Goal: Information Seeking & Learning: Learn about a topic

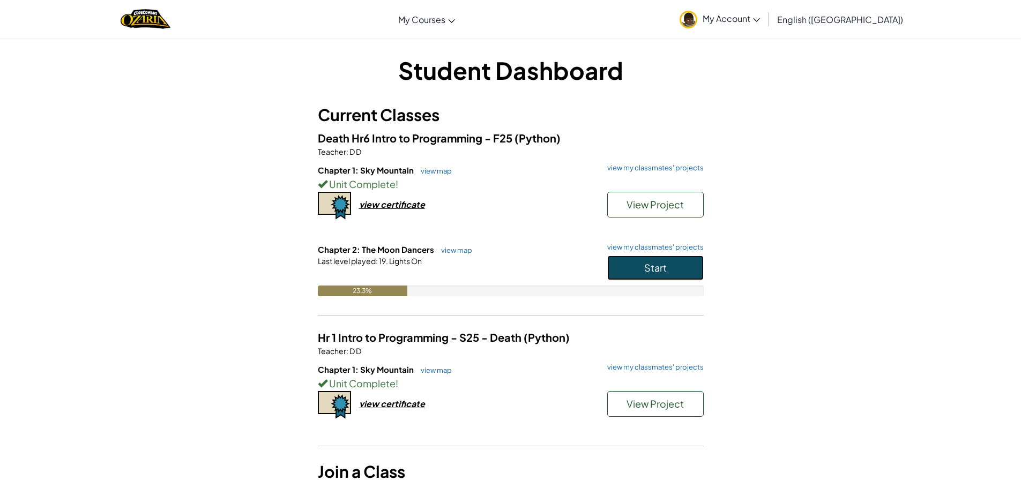
click at [626, 268] on button "Start" at bounding box center [655, 268] width 96 height 25
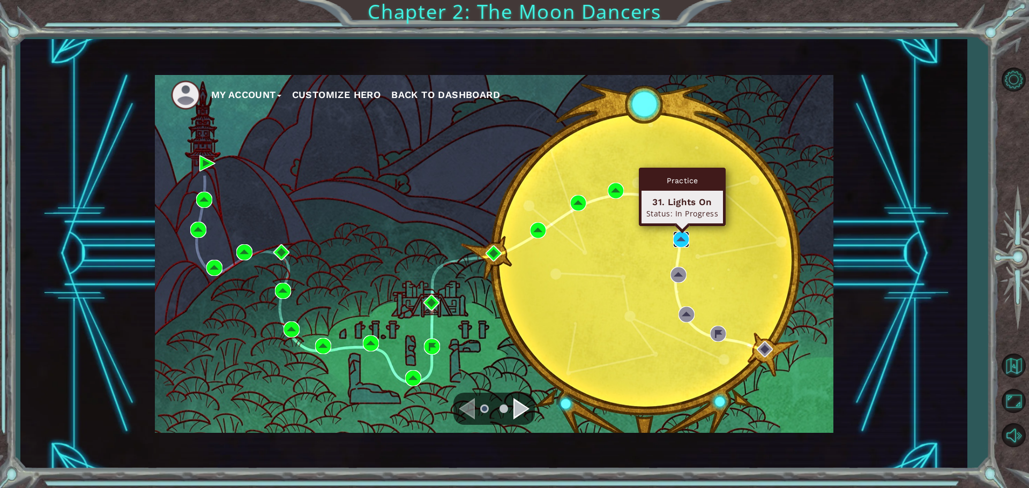
click at [680, 238] on img at bounding box center [681, 240] width 16 height 16
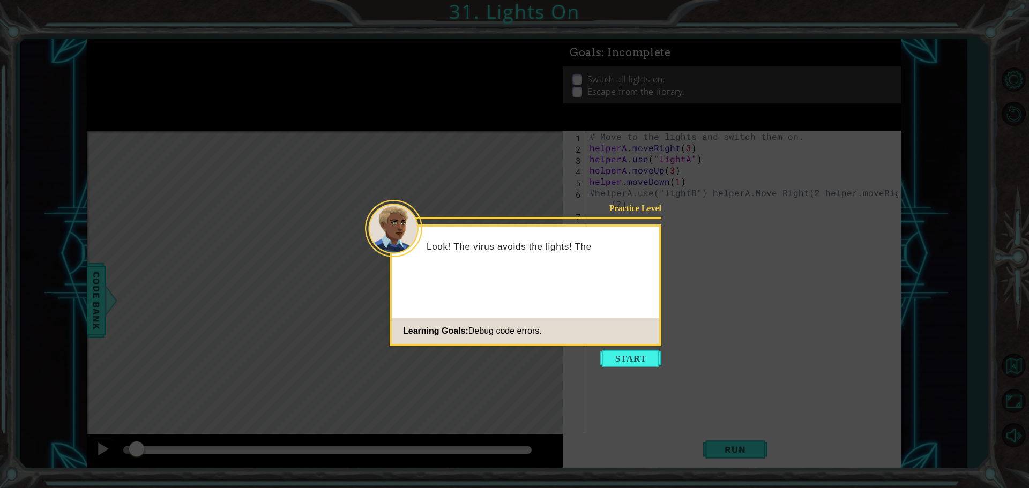
click at [632, 361] on button "Start" at bounding box center [630, 358] width 61 height 17
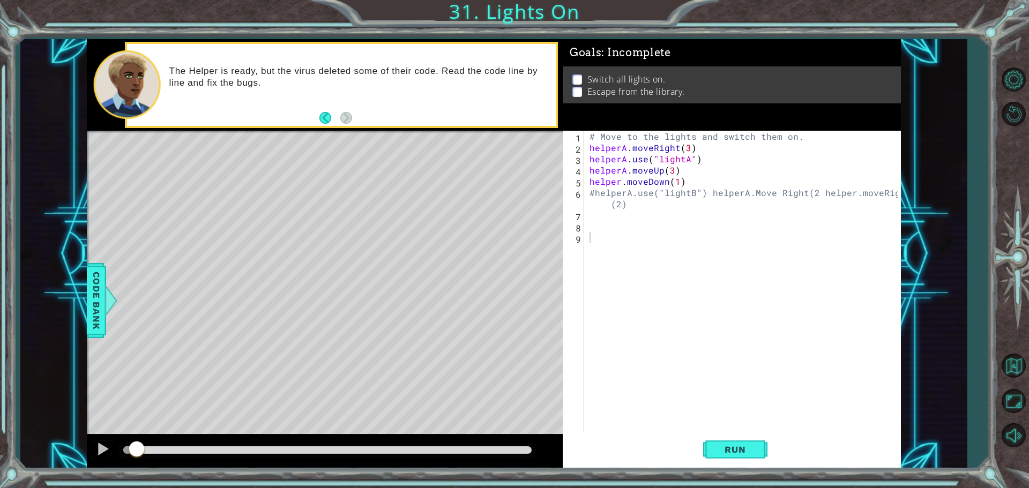
click at [587, 221] on div "1 2 3 4 5 6 7 8 9 # Move to the lights and switch them on. helperA . moveRight …" at bounding box center [730, 283] width 335 height 304
click at [591, 219] on div "# Move to the lights and switch them on. helperA . moveRight ( 3 ) helperA . us…" at bounding box center [745, 294] width 316 height 326
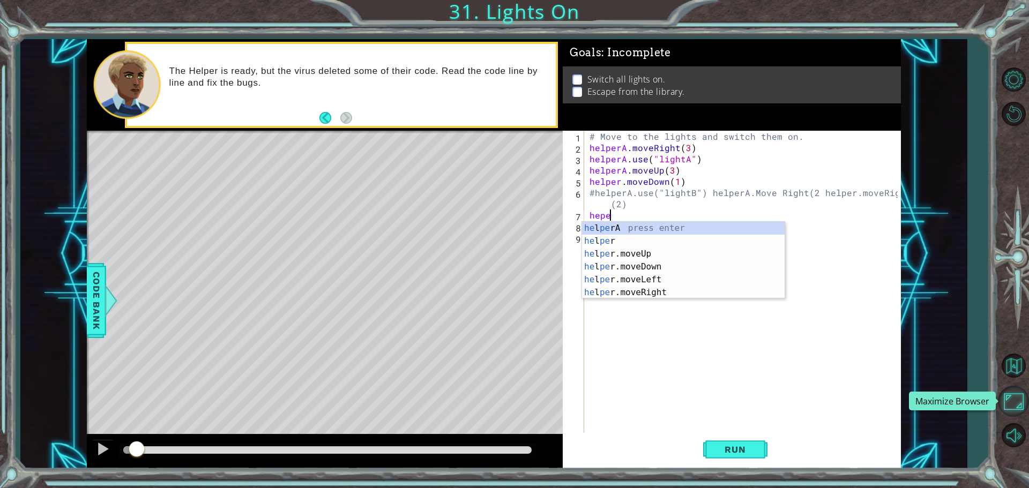
scroll to position [0, 1]
type textarea "hepera"
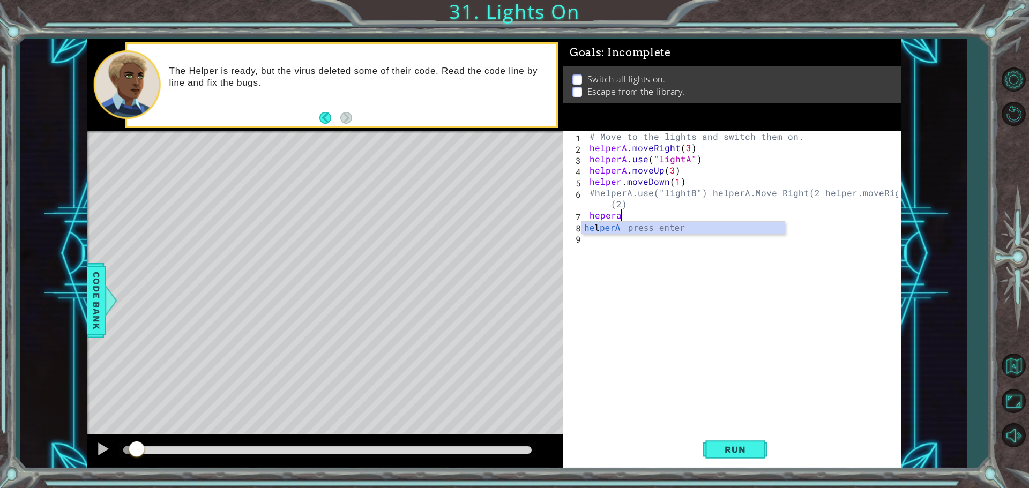
click at [703, 235] on div "# Move to the lights and switch them on. helperA . moveRight ( 3 ) helperA . us…" at bounding box center [745, 294] width 316 height 326
click at [624, 216] on div "# Move to the lights and switch them on. helperA . moveRight ( 3 ) helperA . us…" at bounding box center [745, 294] width 316 height 326
type textarea "heper"
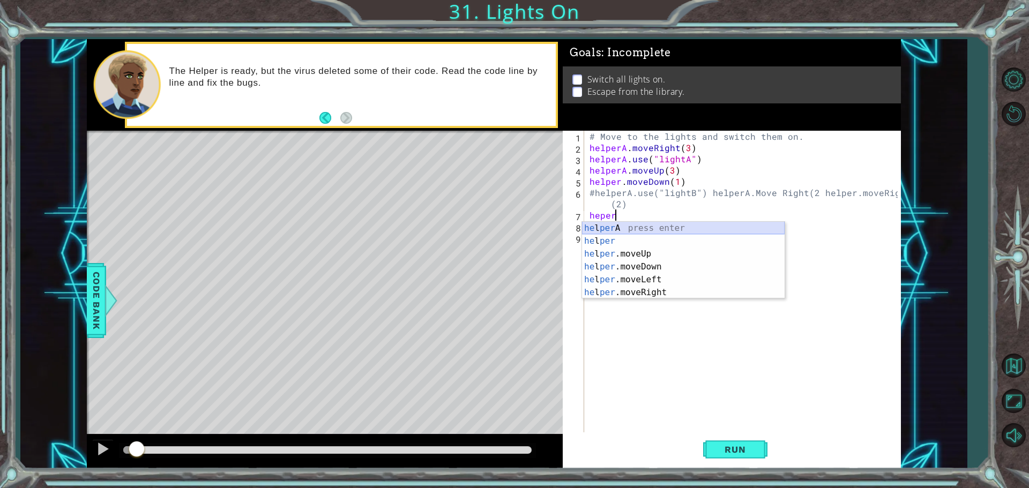
click at [643, 226] on div "he l per A press enter he l per press enter he l per .moveUp press enter he l p…" at bounding box center [683, 273] width 203 height 103
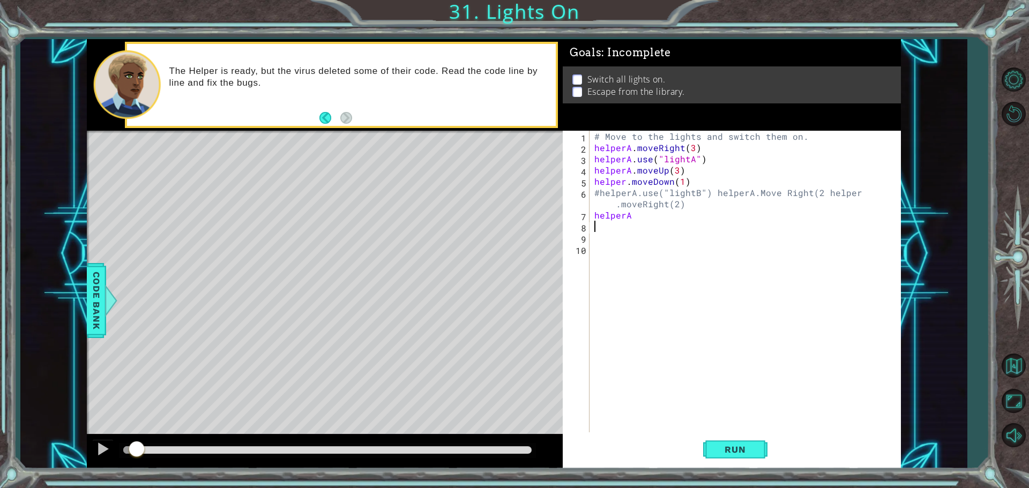
click at [647, 219] on div "# Move to the lights and switch them on. helperA . moveRight ( 3 ) helperA . us…" at bounding box center [747, 294] width 311 height 326
type textarea "helperA.moveright(1)"
drag, startPoint x: 730, startPoint y: 445, endPoint x: 725, endPoint y: 463, distance: 18.5
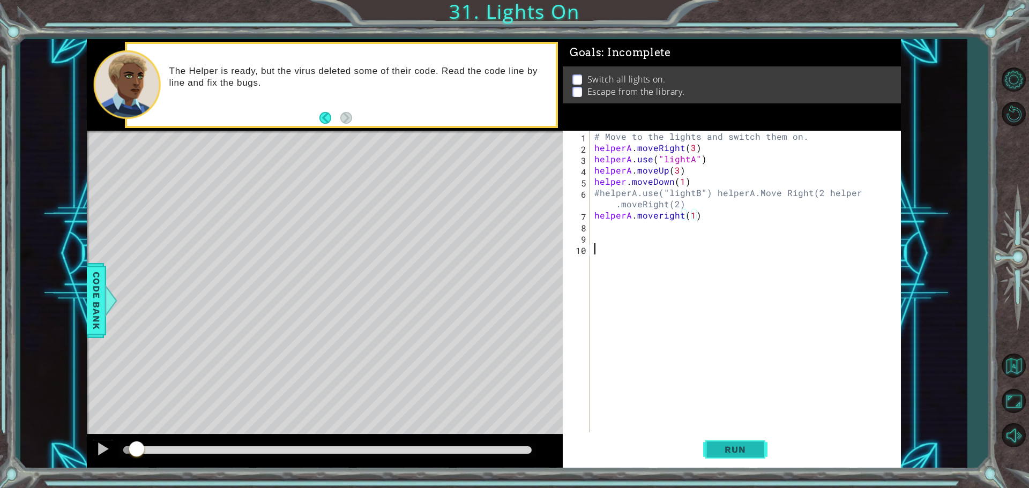
click at [726, 463] on div "helperA.moveright(1) 1 2 3 4 5 6 7 8 9 10 # Move to the lights and switch them …" at bounding box center [732, 300] width 338 height 338
click at [728, 450] on span "Run" at bounding box center [735, 449] width 42 height 11
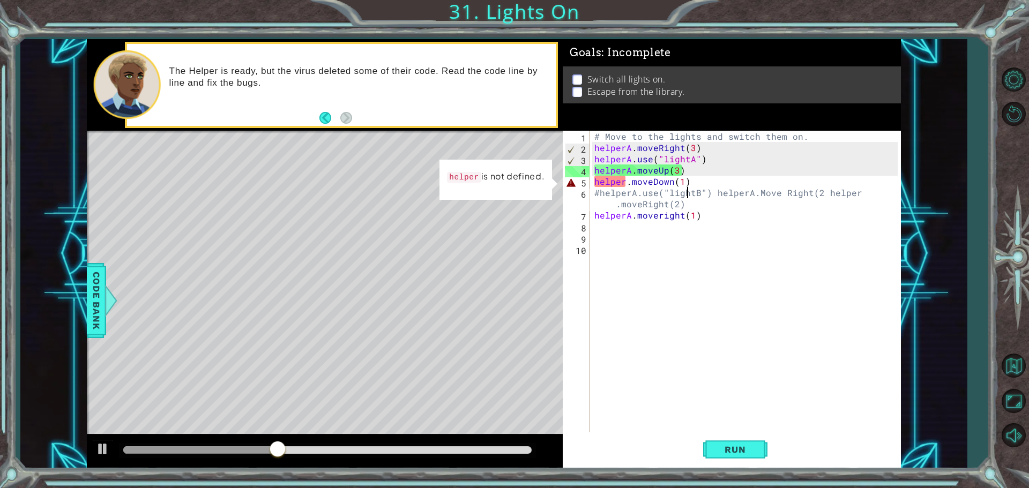
click at [686, 188] on div "# Move to the lights and switch them on. helperA . moveRight ( 3 ) helperA . us…" at bounding box center [747, 294] width 311 height 326
click at [693, 181] on div "# Move to the lights and switch them on. helperA . moveRight ( 3 ) helperA . us…" at bounding box center [747, 294] width 311 height 326
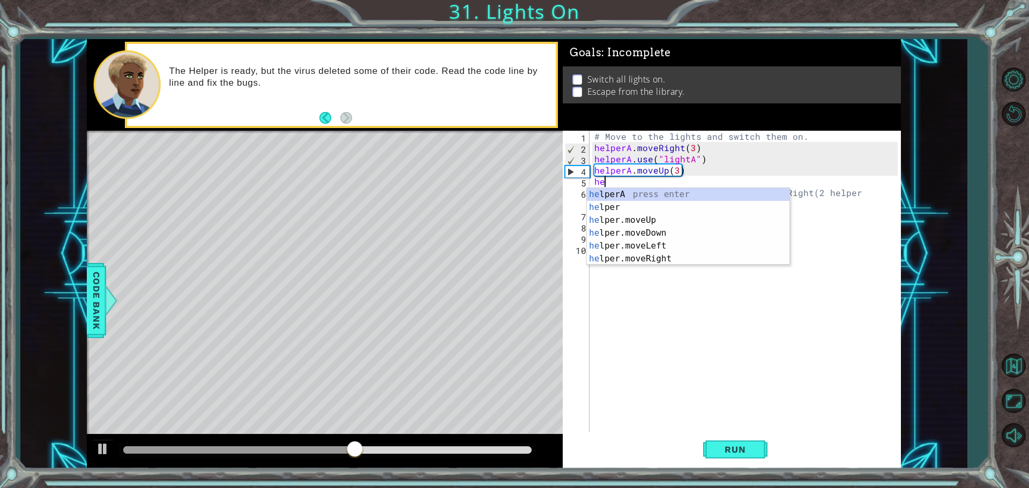
type textarea "h"
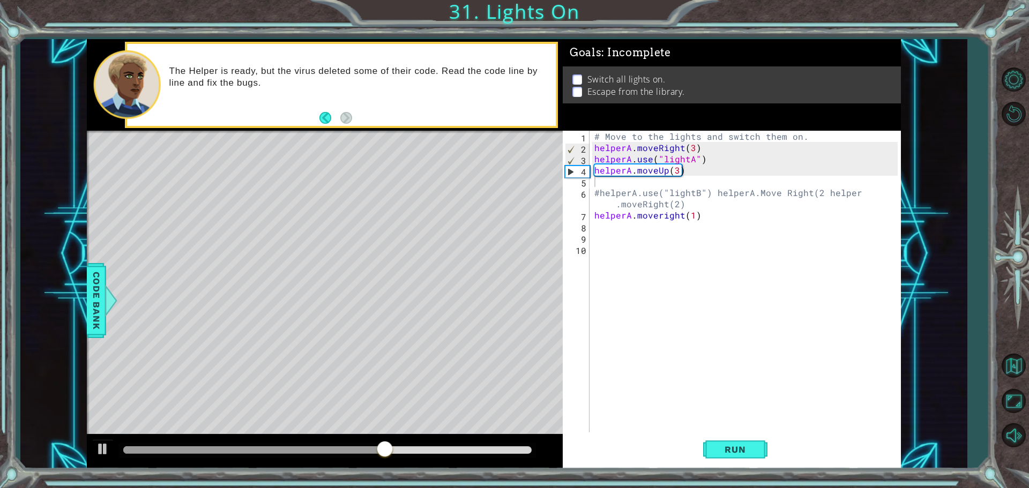
click at [592, 316] on div "1 2 3 4 5 6 7 8 9 10 # Move to the lights and switch them on. helperA . moveRig…" at bounding box center [730, 283] width 335 height 304
click at [744, 452] on span "Run" at bounding box center [735, 449] width 42 height 11
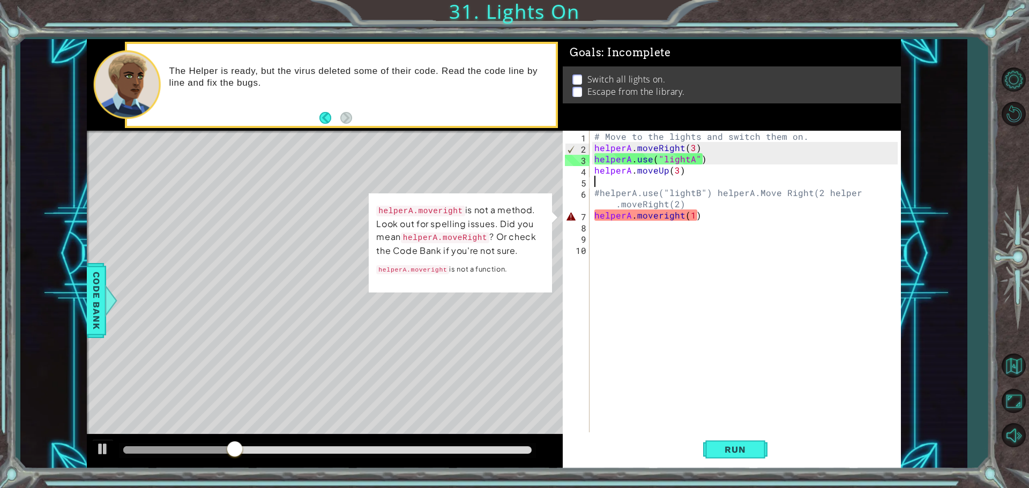
click at [701, 217] on div "# Move to the lights and switch them on. helperA . moveRight ( 3 ) helperA . us…" at bounding box center [747, 294] width 311 height 326
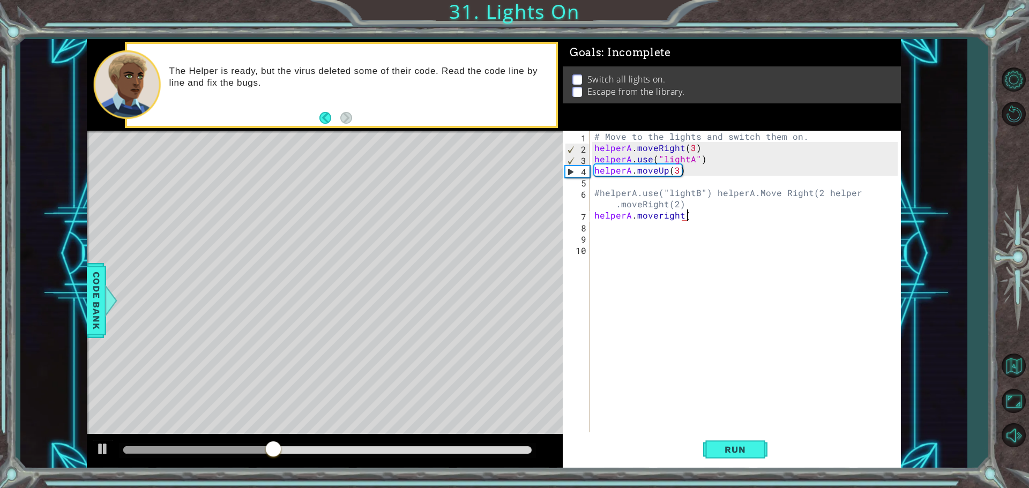
type textarea "helperA.moveright"
click at [742, 439] on button "Run" at bounding box center [735, 450] width 64 height 34
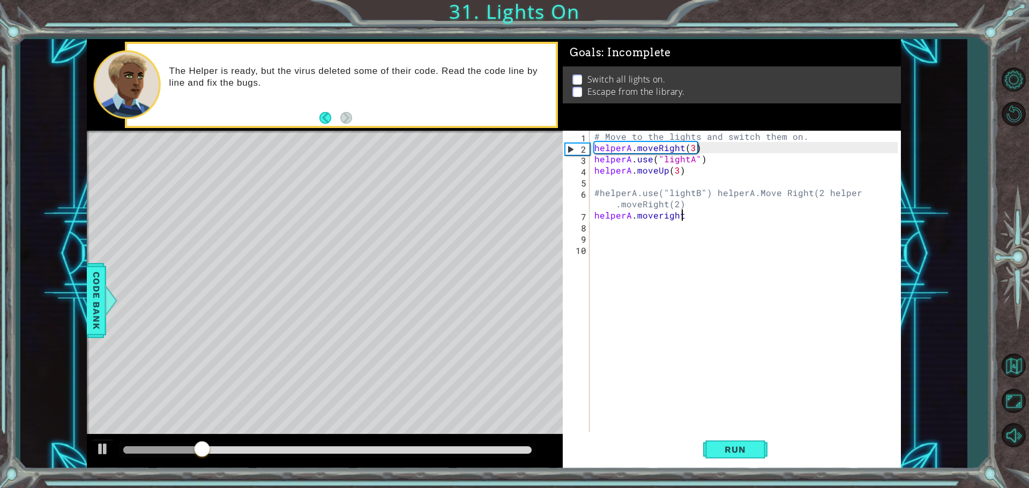
click at [660, 214] on div "# Move to the lights and switch them on. helperA . moveRight ( 3 ) helperA . us…" at bounding box center [747, 294] width 311 height 326
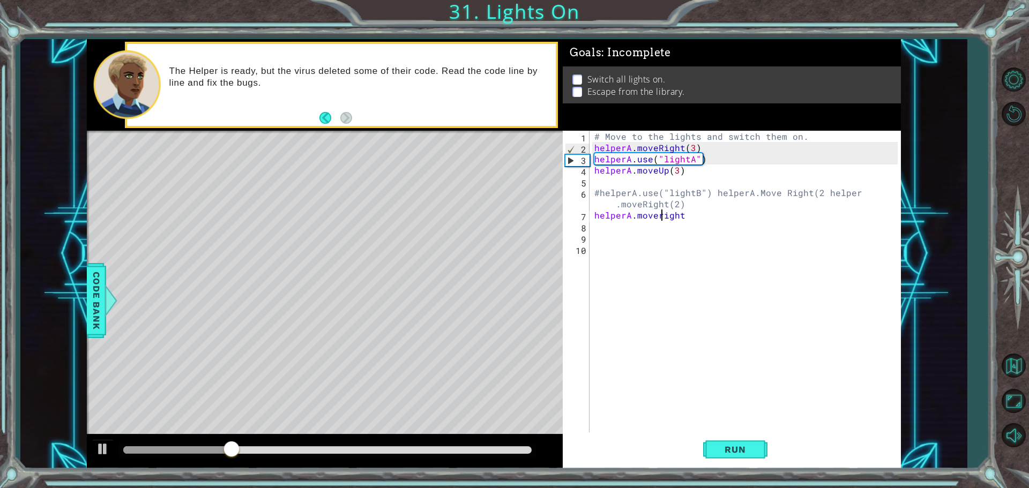
click at [696, 252] on div "# Move to the lights and switch them on. helperA . moveRight ( 3 ) helperA . us…" at bounding box center [747, 294] width 311 height 326
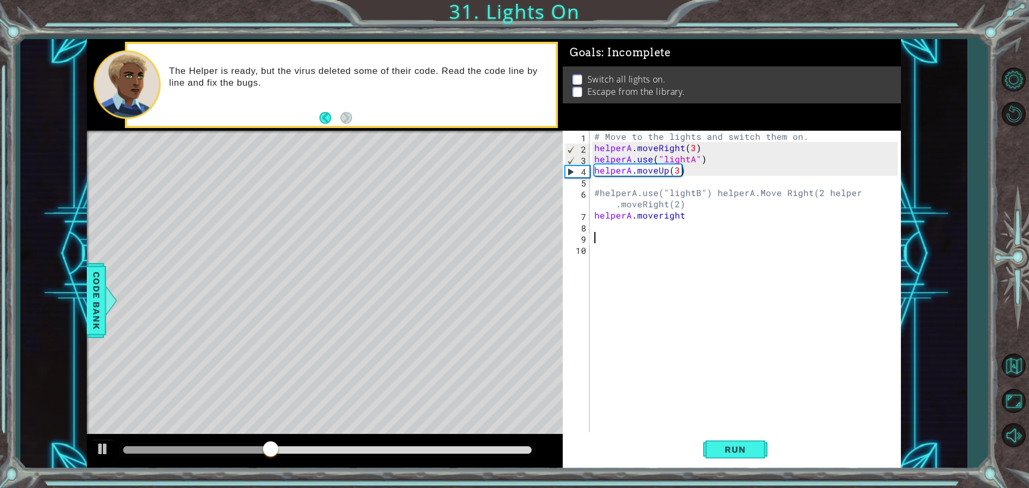
click at [660, 239] on div "# Move to the lights and switch them on. helperA . moveRight ( 3 ) helperA . us…" at bounding box center [747, 294] width 311 height 326
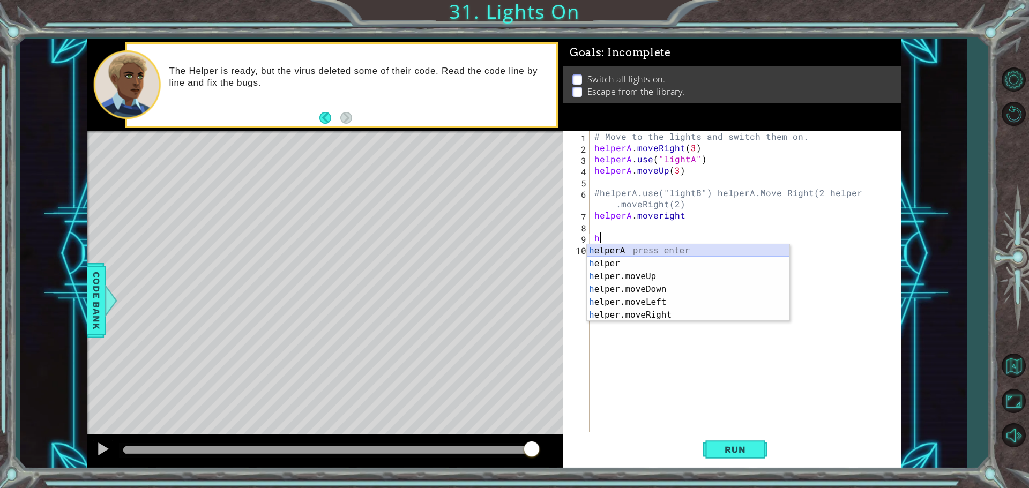
click at [646, 249] on div "h elperA press enter h elper press enter h elper.moveUp press enter h elper.mov…" at bounding box center [688, 295] width 203 height 103
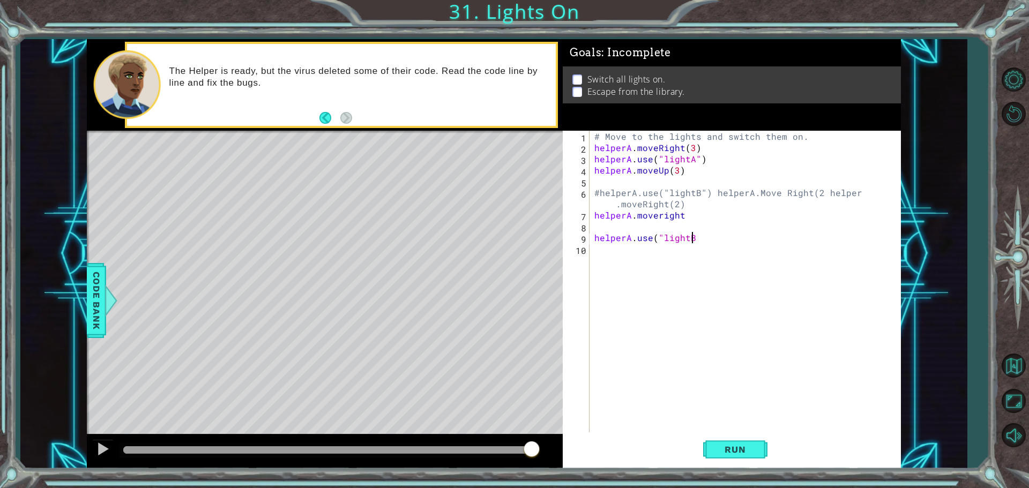
scroll to position [0, 6]
type textarea "helperA.use("lightB")"
click at [750, 443] on button "Run" at bounding box center [735, 450] width 64 height 34
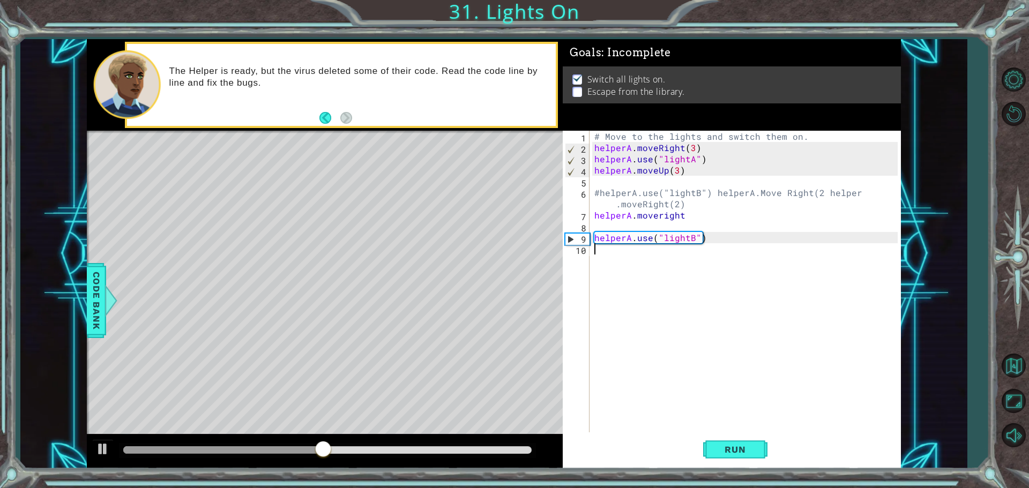
click at [619, 270] on div "# Move to the lights and switch them on. helperA . moveRight ( 3 ) helperA . us…" at bounding box center [747, 294] width 311 height 326
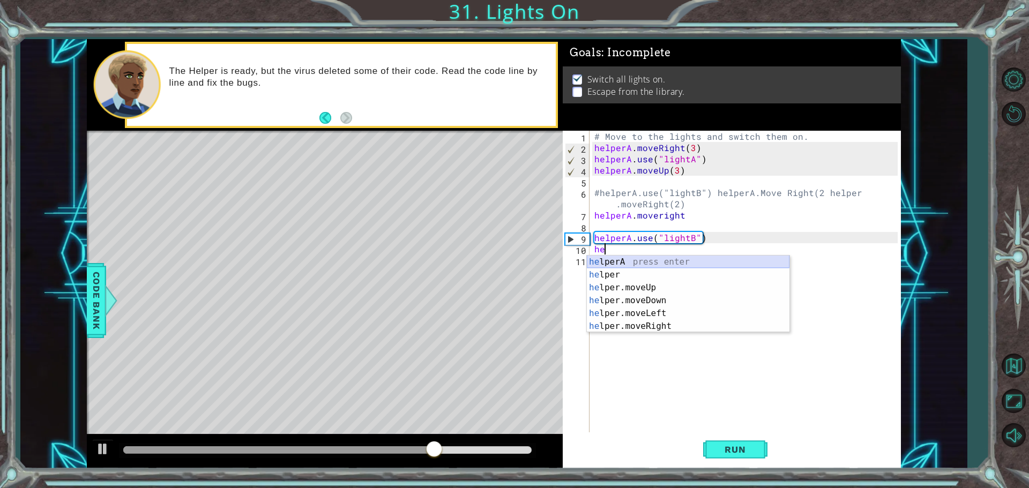
click at [634, 263] on div "he lperA press enter he lper press enter he lper.moveUp press enter he lper.mov…" at bounding box center [688, 307] width 203 height 103
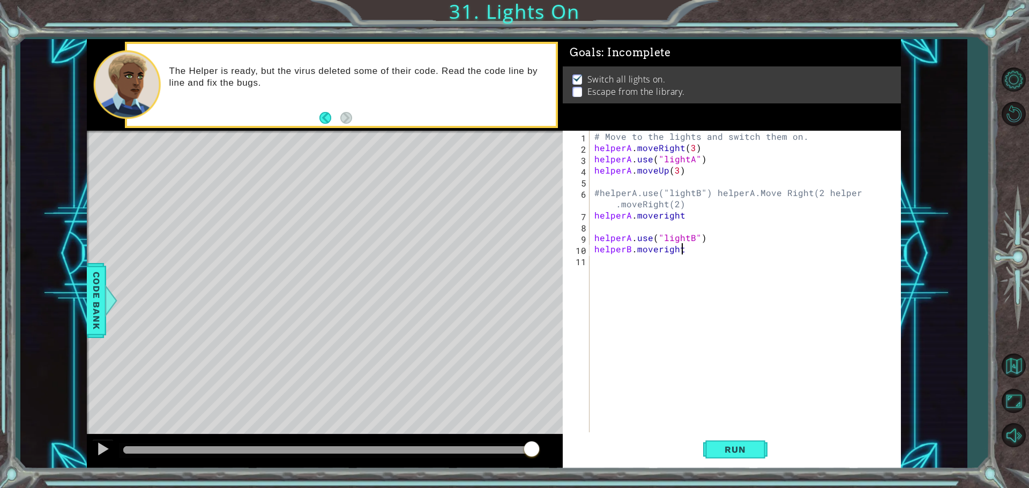
scroll to position [0, 5]
click at [741, 456] on button "Run" at bounding box center [735, 450] width 64 height 34
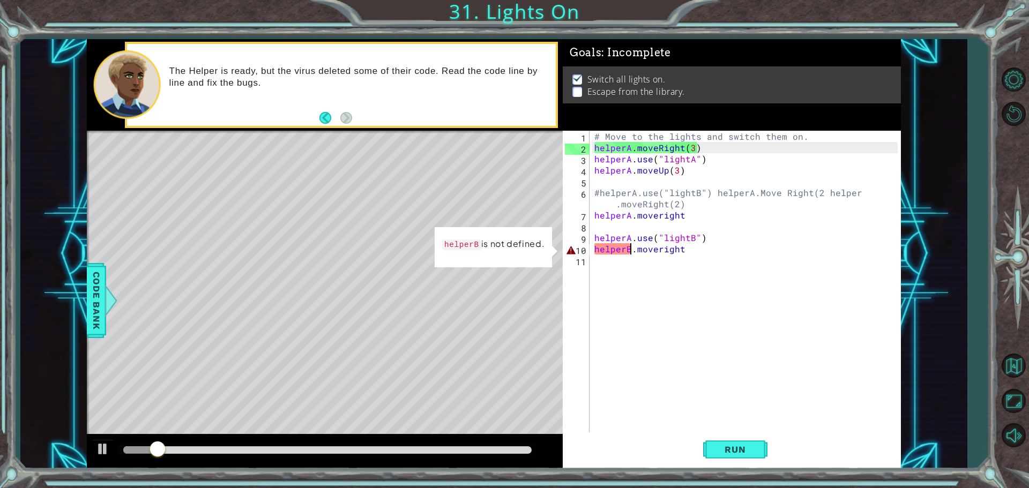
click at [629, 249] on div "# Move to the lights and switch them on. helperA . moveRight ( 3 ) helperA . us…" at bounding box center [747, 294] width 311 height 326
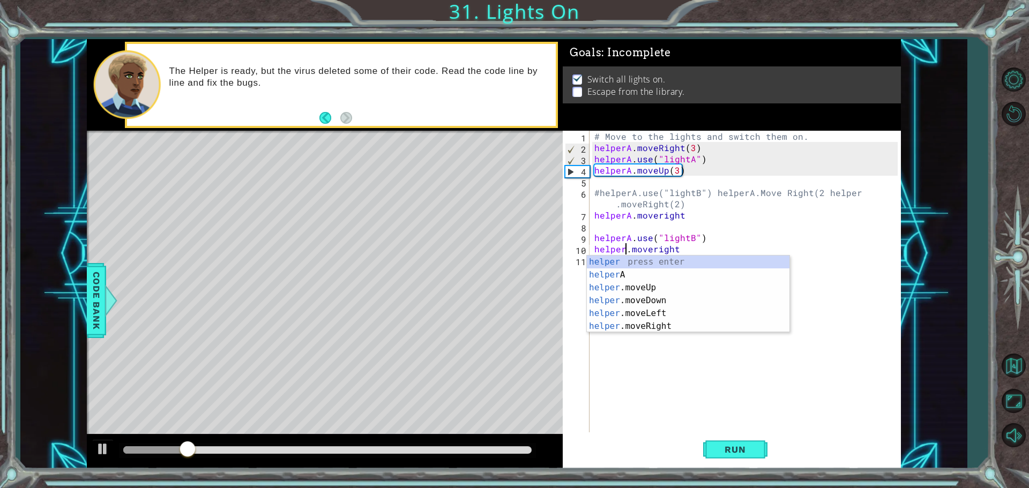
scroll to position [0, 3]
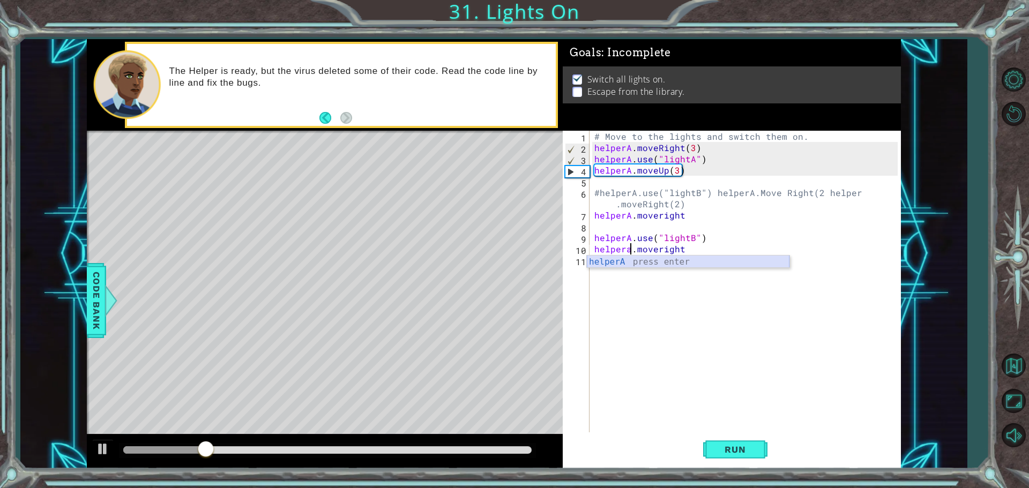
drag, startPoint x: 627, startPoint y: 262, endPoint x: 630, endPoint y: 267, distance: 6.5
click at [628, 262] on div "helperA press enter" at bounding box center [688, 275] width 203 height 39
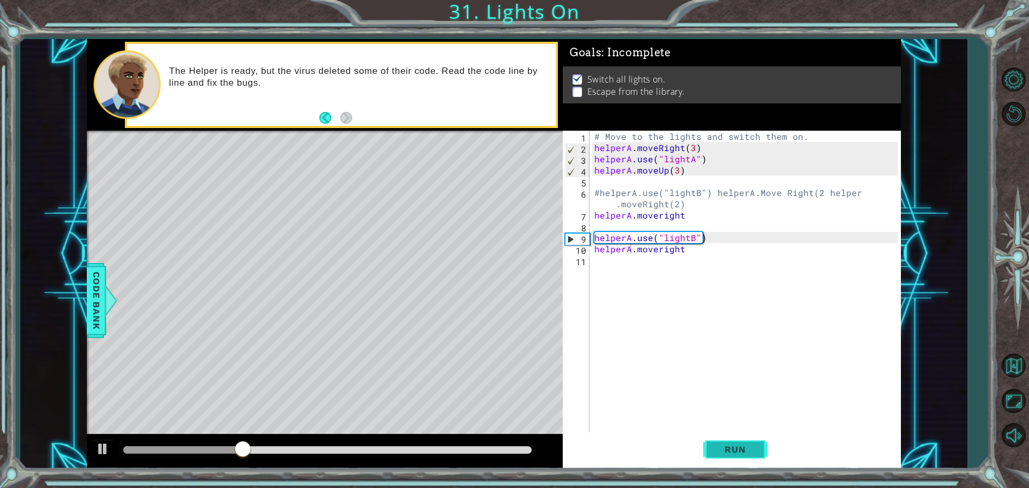
click at [762, 441] on button "Run" at bounding box center [735, 450] width 64 height 34
click at [686, 254] on div "# Move to the lights and switch them on. helperA . moveRight ( 3 ) helperA . us…" at bounding box center [747, 294] width 311 height 326
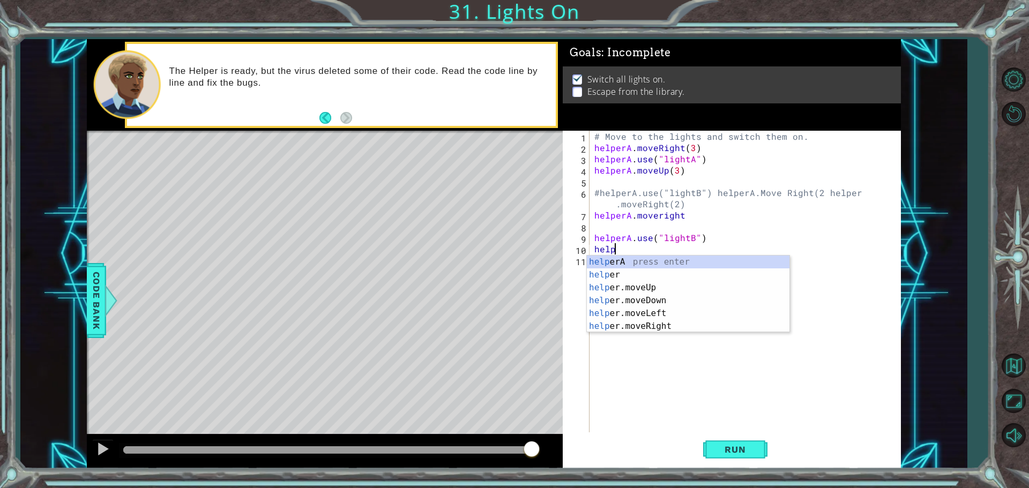
scroll to position [0, 1]
type textarea "h"
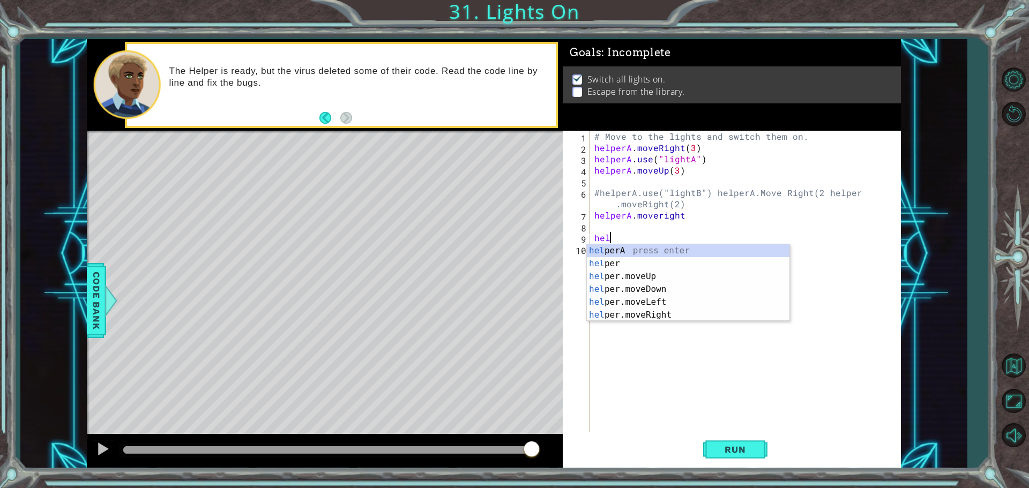
type textarea "h"
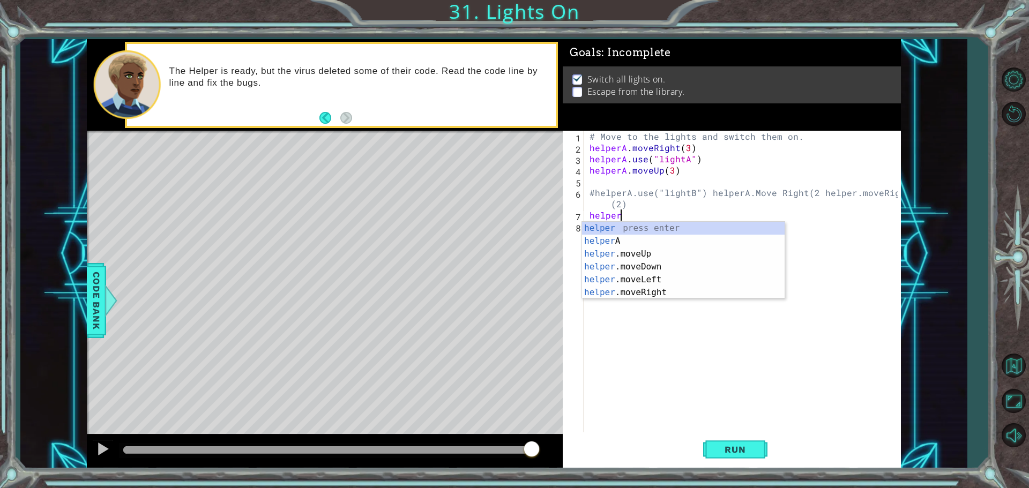
type textarea "h"
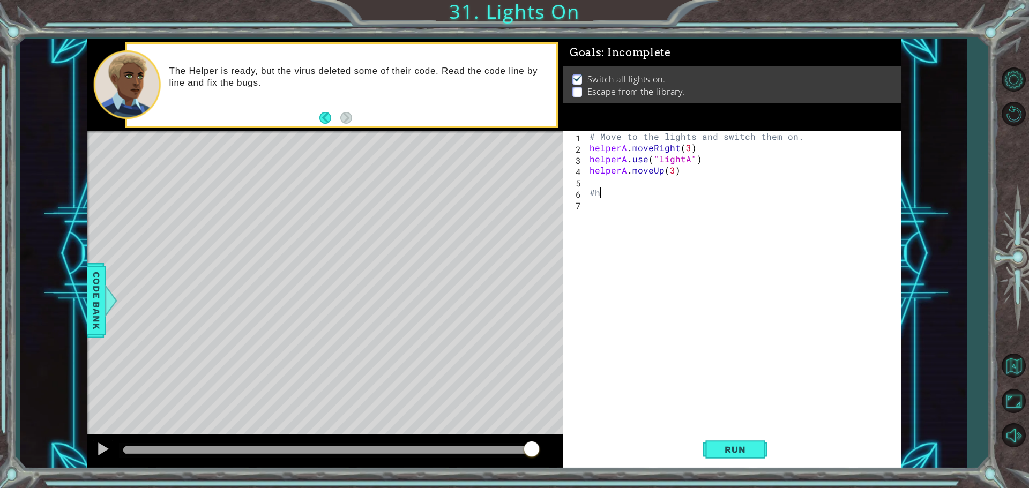
type textarea "#"
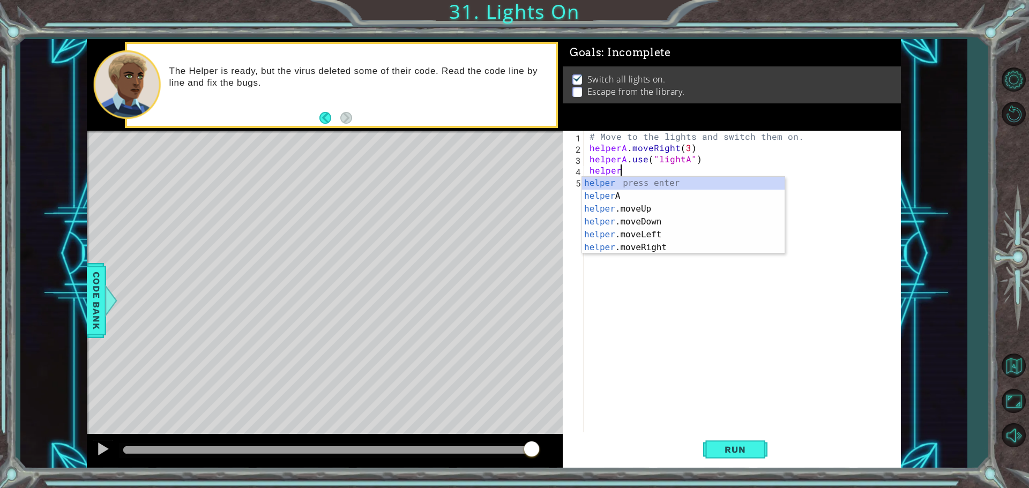
type textarea "h"
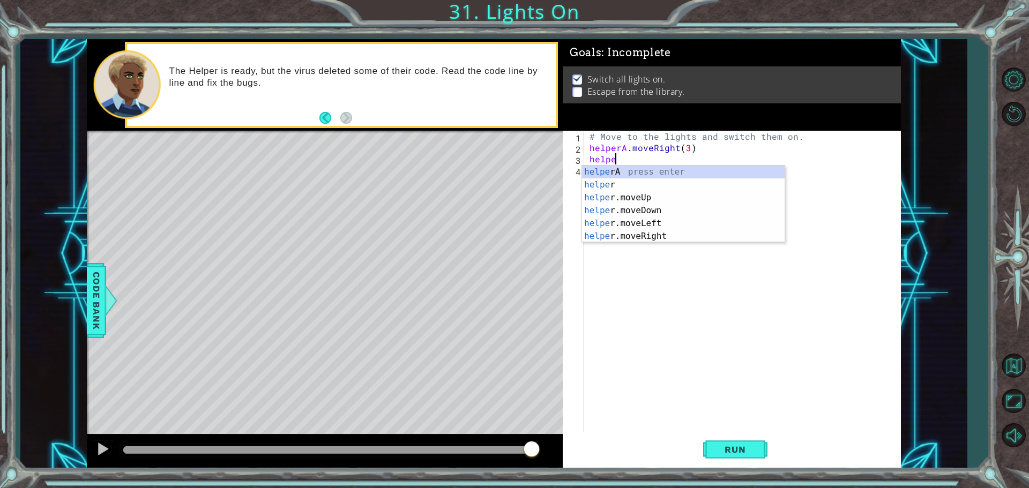
type textarea "h"
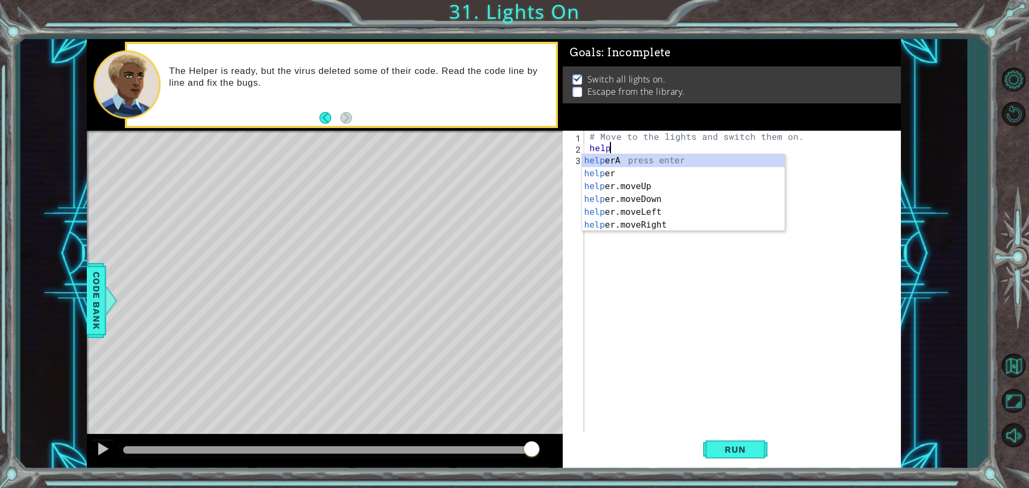
type textarea "h"
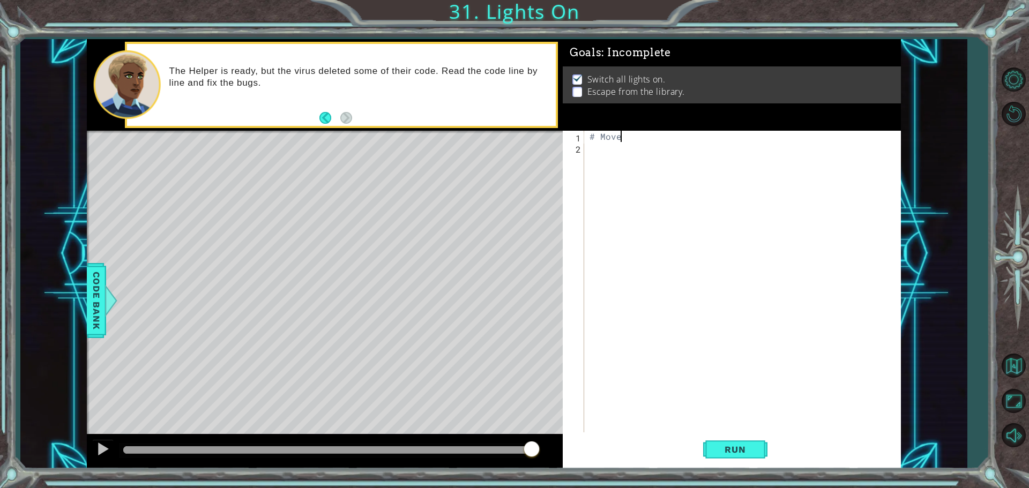
type textarea "#"
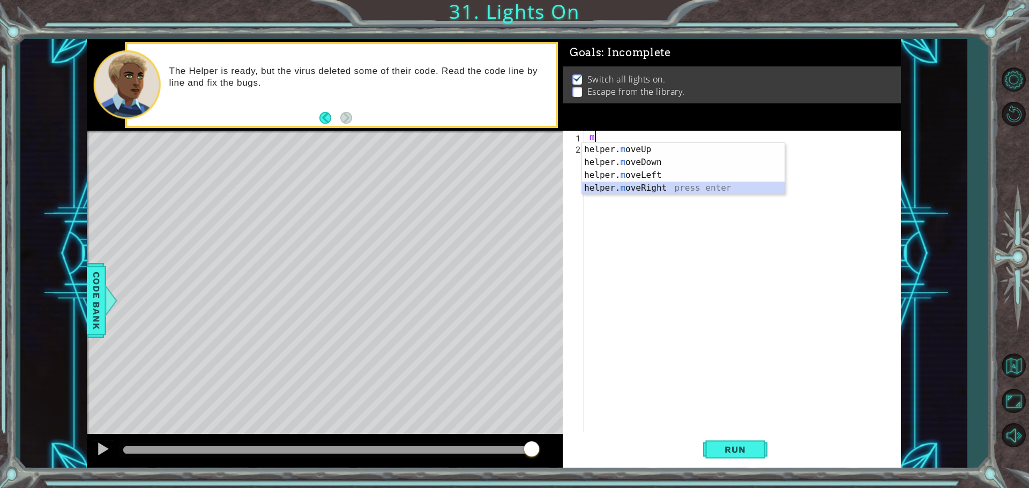
drag, startPoint x: 652, startPoint y: 184, endPoint x: 650, endPoint y: 194, distance: 10.4
click at [652, 184] on div "helper. m oveUp press enter helper. m oveDown press enter helper. m oveLeft pre…" at bounding box center [683, 181] width 203 height 77
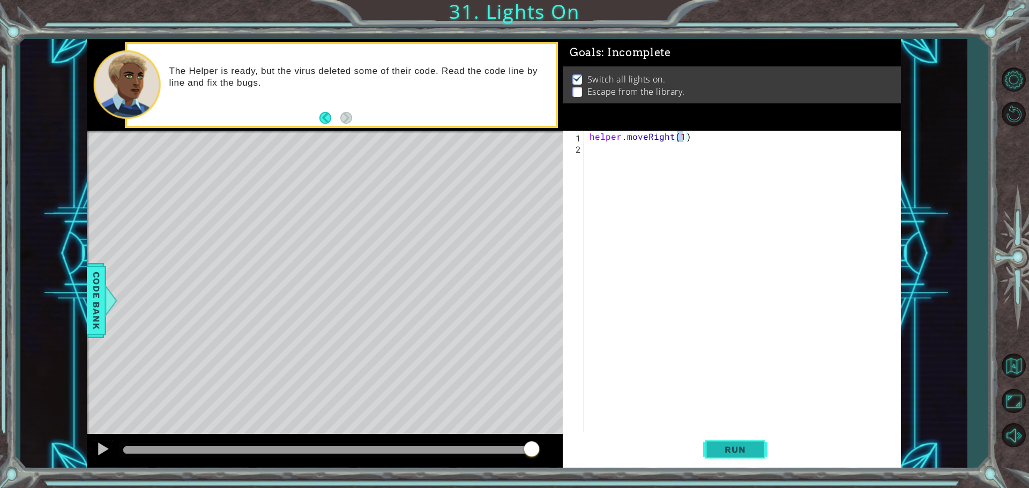
click at [748, 451] on span "Run" at bounding box center [735, 449] width 42 height 11
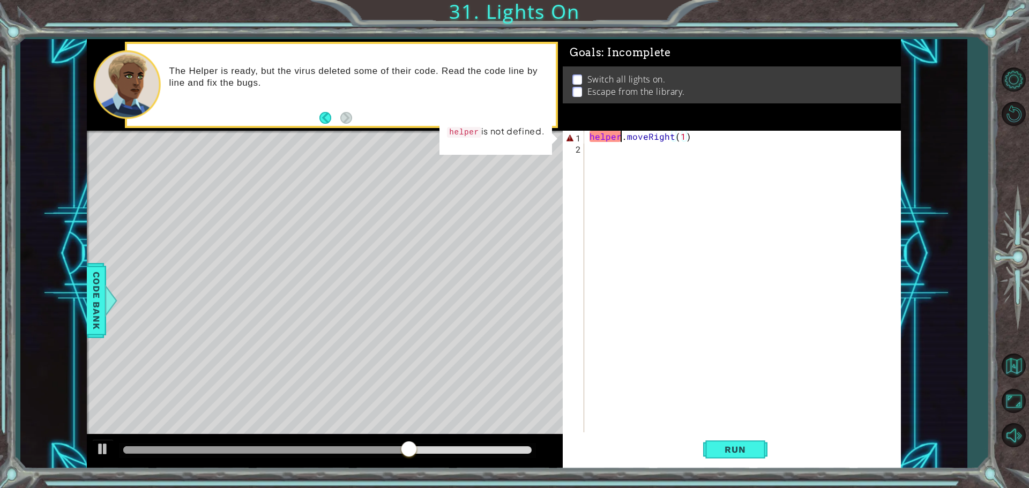
click at [619, 136] on div "helper . moveRight ( 1 )" at bounding box center [745, 294] width 316 height 326
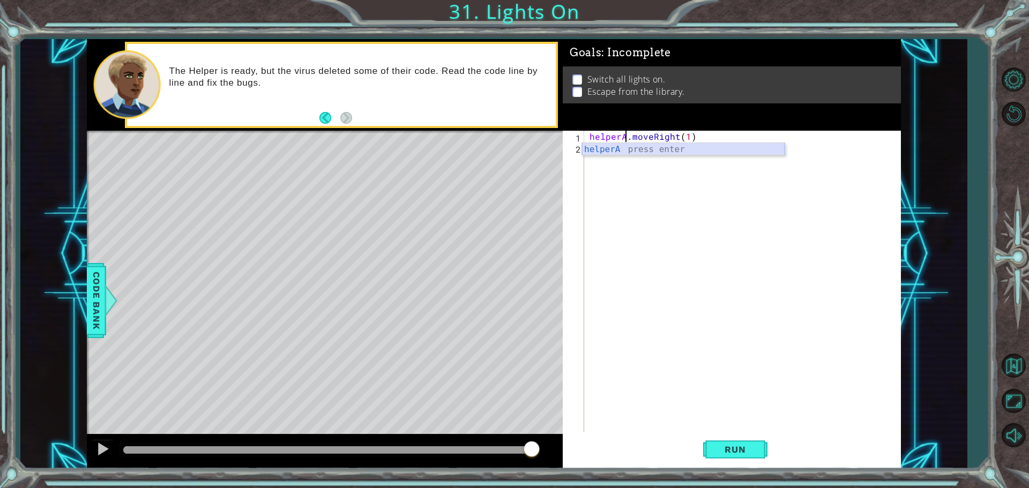
click at [738, 145] on div "helperA press enter" at bounding box center [683, 162] width 203 height 39
type textarea "helperA.moveRight(1)"
click at [719, 438] on button "Run" at bounding box center [735, 450] width 64 height 34
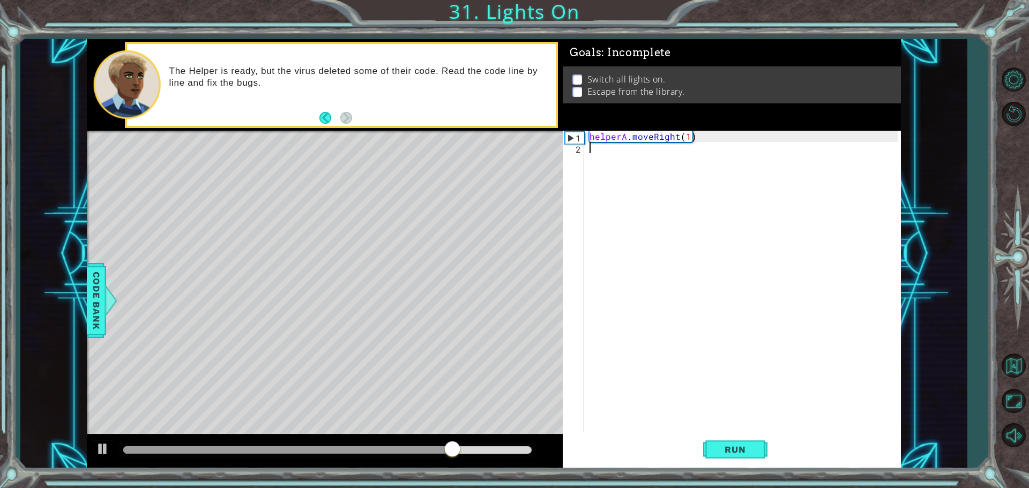
click at [610, 167] on div "helperA . moveRight ( 1 )" at bounding box center [745, 294] width 316 height 326
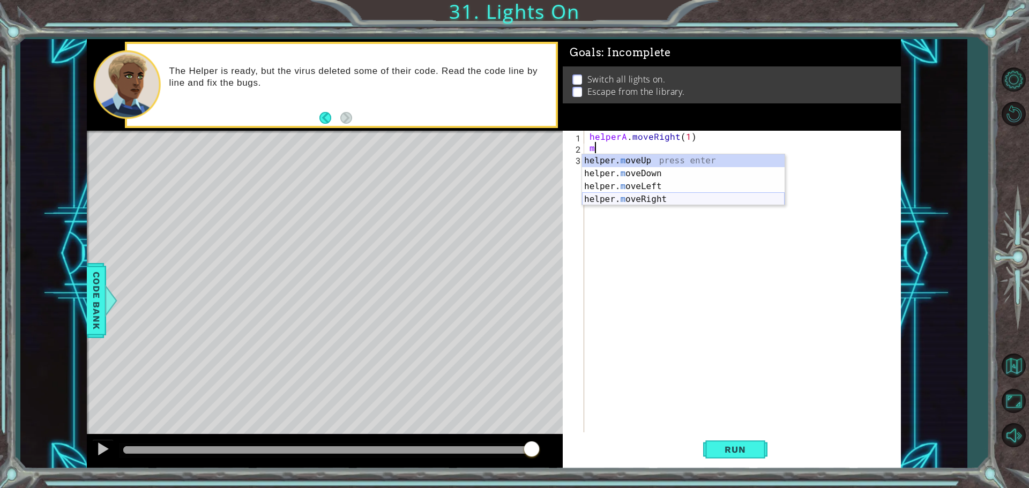
click at [611, 200] on div "helper. m oveUp press enter helper. m oveDown press enter helper. m oveLeft pre…" at bounding box center [683, 192] width 203 height 77
type textarea "helper.moveRight(1)"
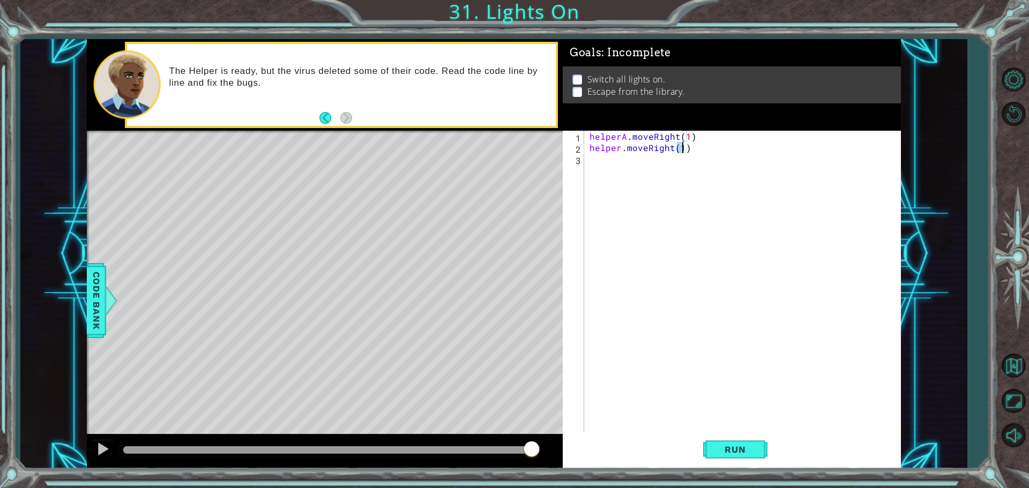
click at [605, 167] on div "helperA . moveRight ( 1 ) helper . moveRight ( 1 )" at bounding box center [745, 294] width 316 height 326
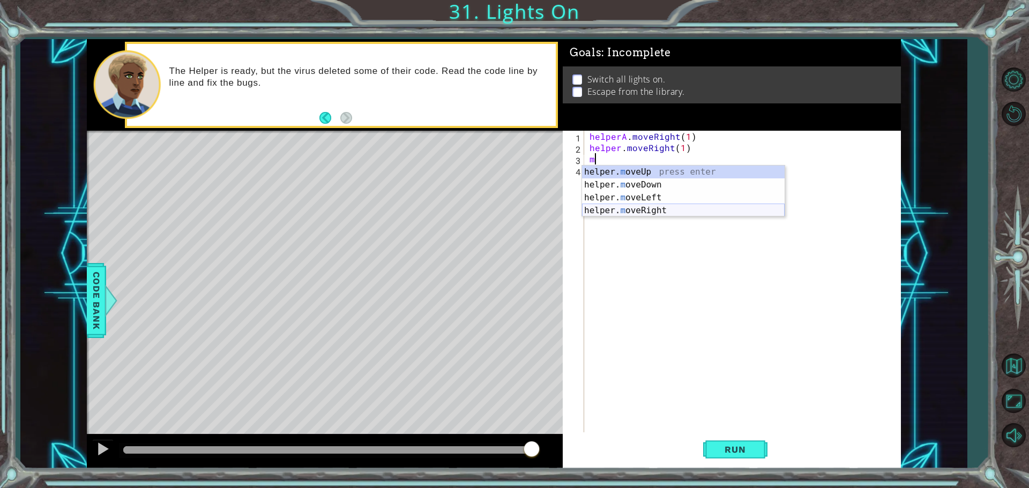
click at [616, 212] on div "helper. m oveUp press enter helper. m oveDown press enter helper. m oveLeft pre…" at bounding box center [683, 204] width 203 height 77
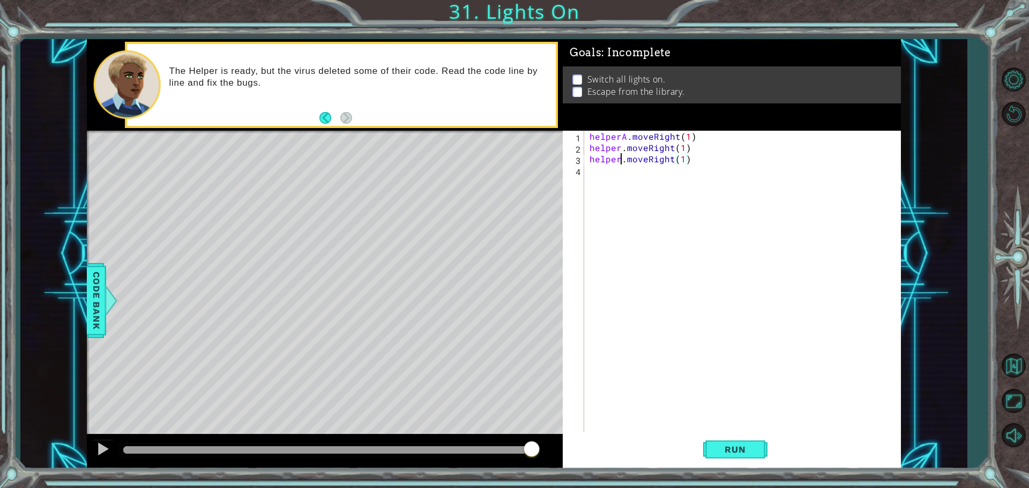
click at [618, 158] on div "helperA . moveRight ( 1 ) helper . moveRight ( 1 ) helper . moveRight ( 1 )" at bounding box center [745, 294] width 316 height 326
click at [620, 148] on div "helperA . moveRight ( 1 ) helper . moveRight ( 1 ) helperA . moveRight ( 1 )" at bounding box center [745, 294] width 316 height 326
click at [623, 151] on div "helperA . moveRight ( 1 ) helper . moveRight ( 1 ) helperA . moveRight ( 1 )" at bounding box center [742, 283] width 310 height 304
click at [614, 158] on div "helperA press enter" at bounding box center [683, 173] width 203 height 39
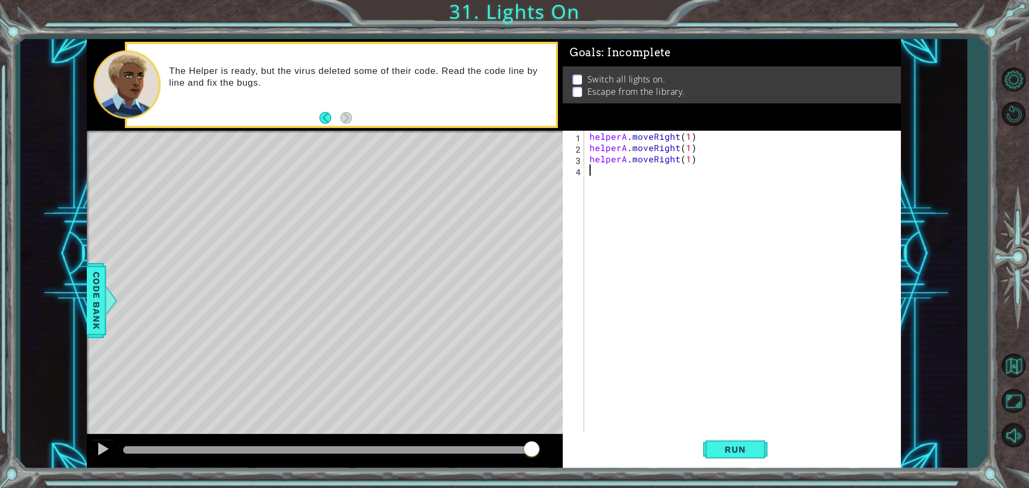
click at [592, 168] on div "helperA . moveRight ( 1 ) helperA . moveRight ( 1 ) helperA . moveRight ( 1 )" at bounding box center [745, 294] width 316 height 326
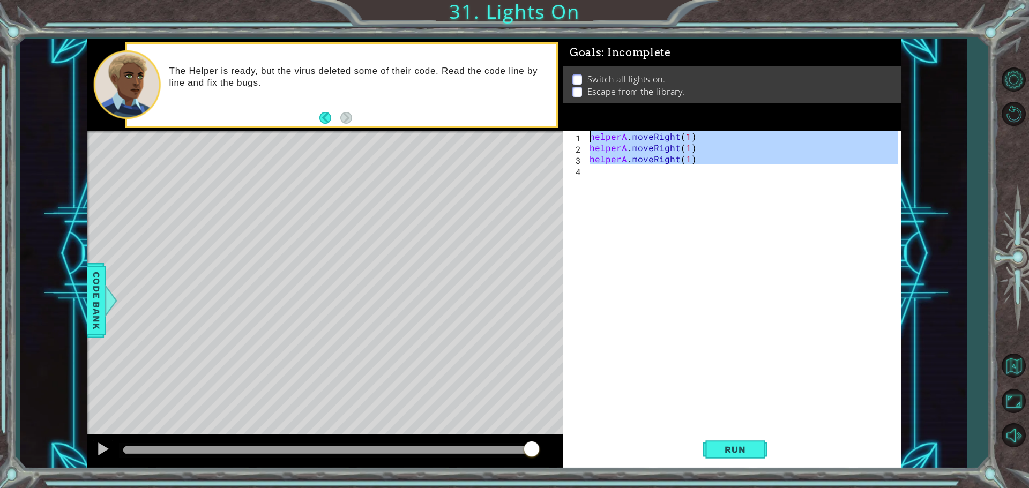
type textarea "helperA.moveRight(1) helperA.moveRight(1)"
click at [591, 168] on div "helperA . moveRight ( 1 ) helperA . moveRight ( 1 ) helperA . moveRight ( 1 )" at bounding box center [742, 283] width 310 height 304
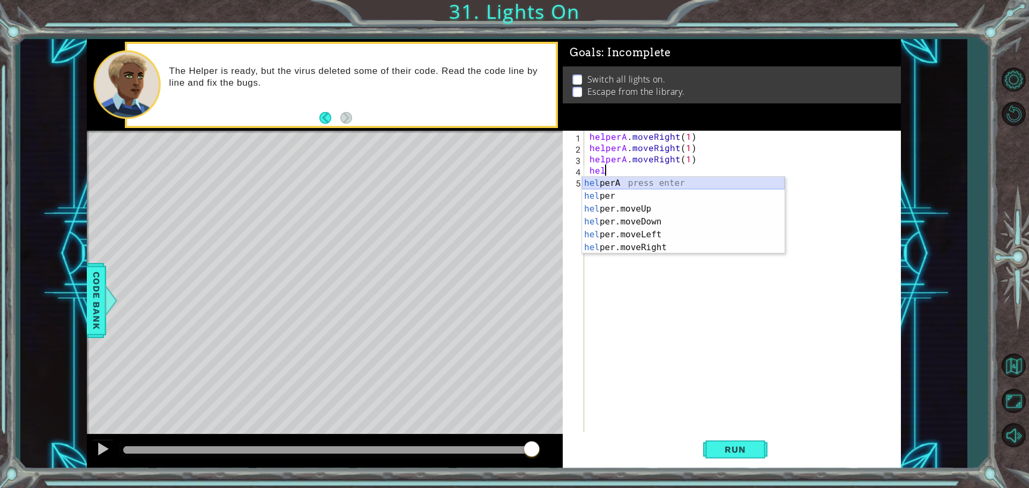
click at [612, 180] on div "hel perA press enter hel per press enter hel per.moveUp press enter hel per.mov…" at bounding box center [683, 228] width 203 height 103
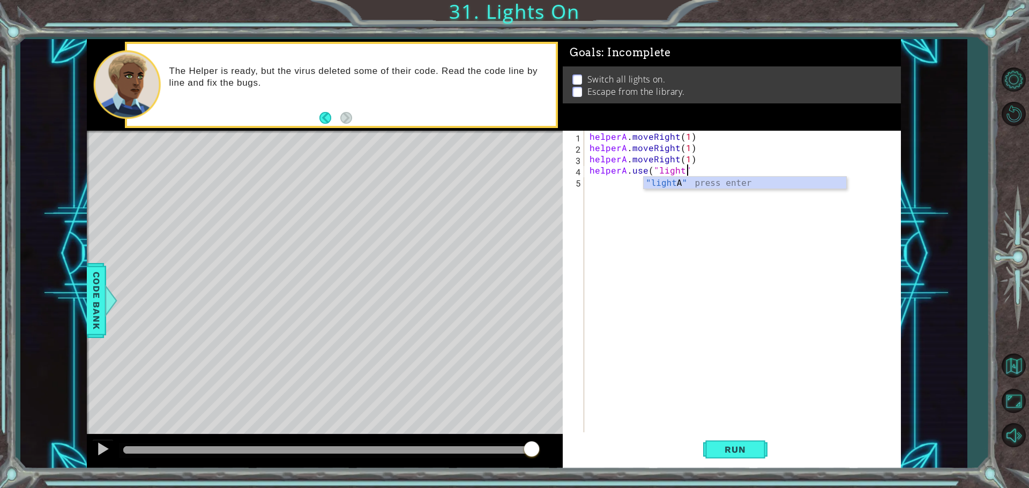
scroll to position [0, 6]
click at [724, 448] on span "Run" at bounding box center [735, 449] width 42 height 11
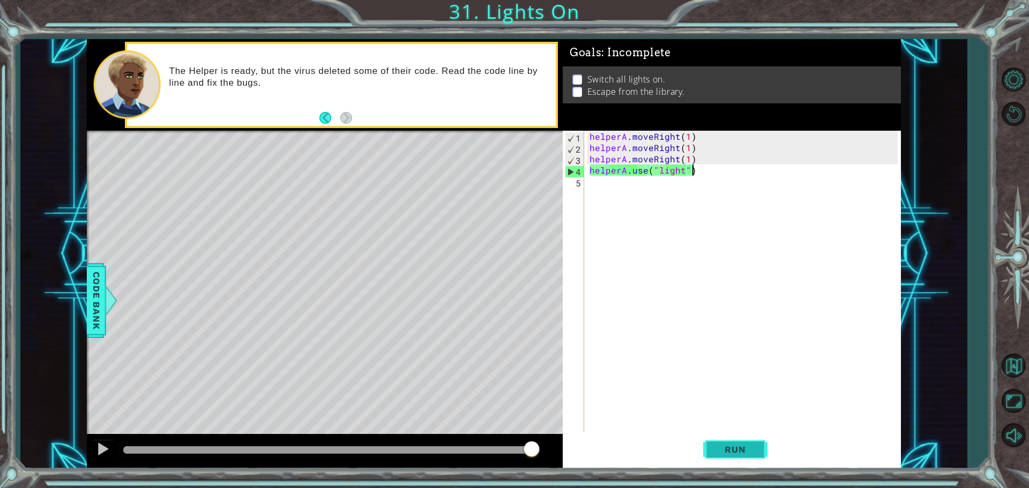
click at [759, 442] on button "Run" at bounding box center [735, 450] width 64 height 34
click at [680, 174] on div "helperA . moveRight ( 1 ) helperA . moveRight ( 1 ) helperA . moveRight ( 1 ) h…" at bounding box center [745, 294] width 316 height 326
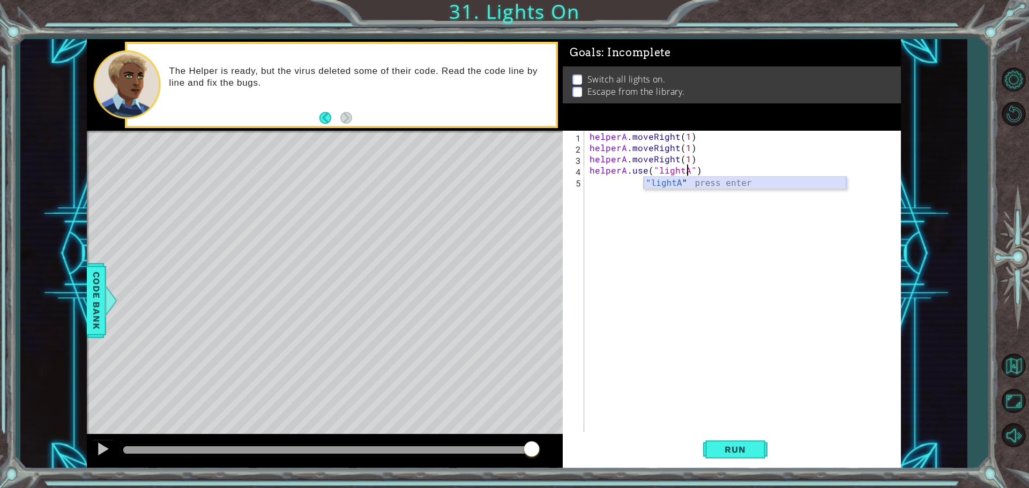
click at [687, 182] on div ""lightA " press enter" at bounding box center [745, 196] width 203 height 39
type textarea "helperA.use("lightA")"
click at [712, 446] on button "Run" at bounding box center [735, 450] width 64 height 34
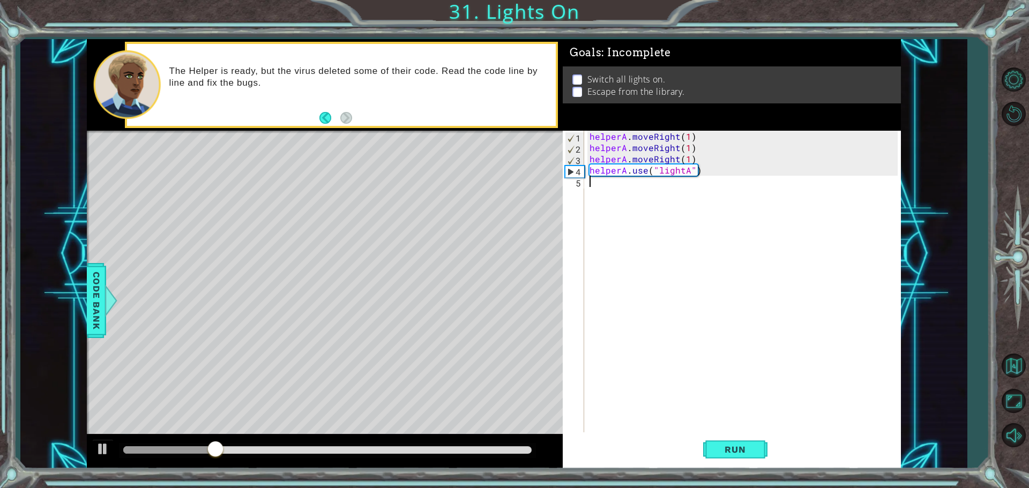
click at [624, 241] on div "helperA . moveRight ( 1 ) helperA . moveRight ( 1 ) helperA . moveRight ( 1 ) h…" at bounding box center [745, 294] width 316 height 326
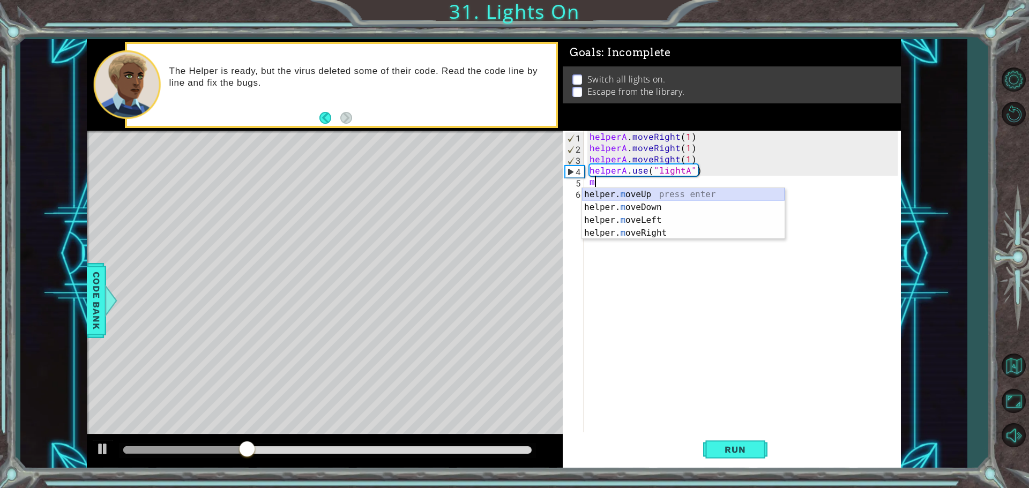
click at [656, 190] on div "helper. m oveUp press enter helper. m oveDown press enter helper. m oveLeft pre…" at bounding box center [683, 226] width 203 height 77
type textarea "helper.moveUp(1)"
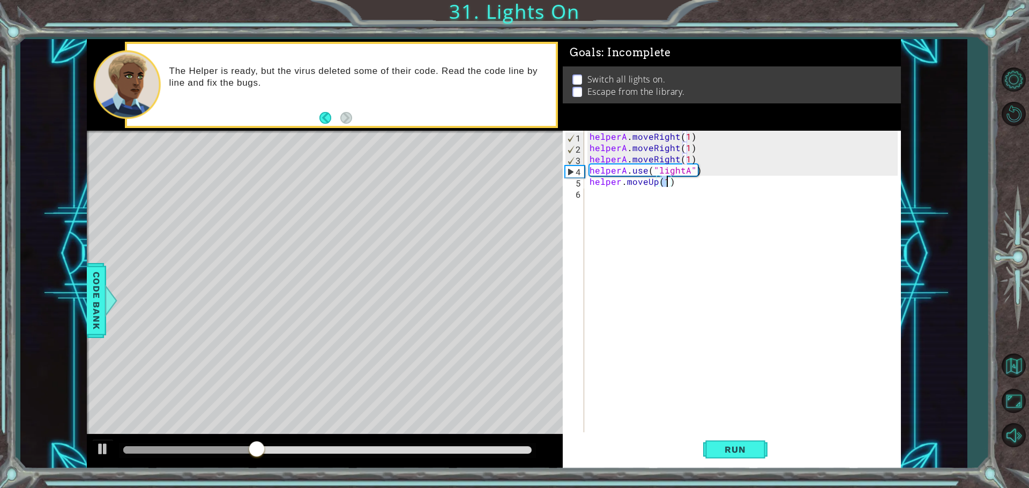
click at [596, 205] on div "helperA . moveRight ( 1 ) helperA . moveRight ( 1 ) helperA . moveRight ( 1 ) h…" at bounding box center [745, 294] width 316 height 326
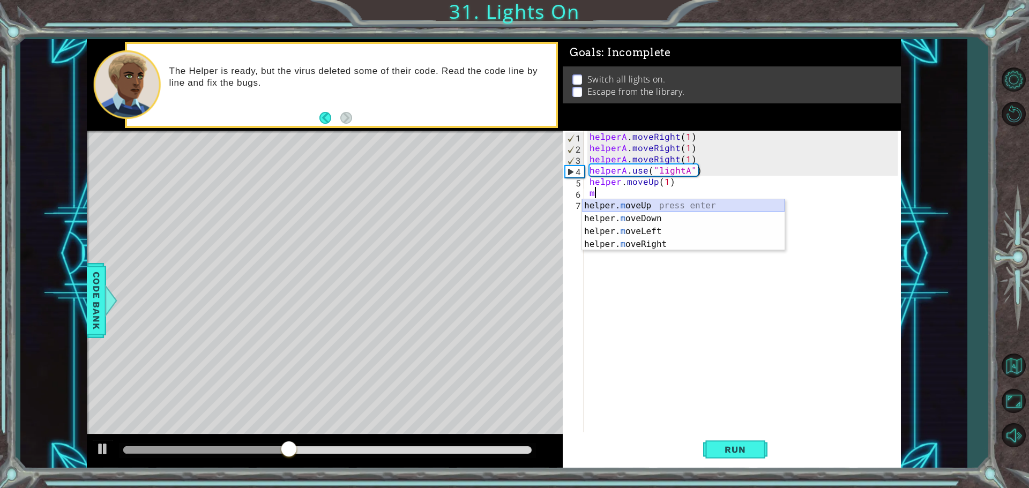
click at [626, 209] on div "helper. m oveUp press enter helper. m oveDown press enter helper. m oveLeft pre…" at bounding box center [683, 237] width 203 height 77
type textarea "helper.moveUp(1)"
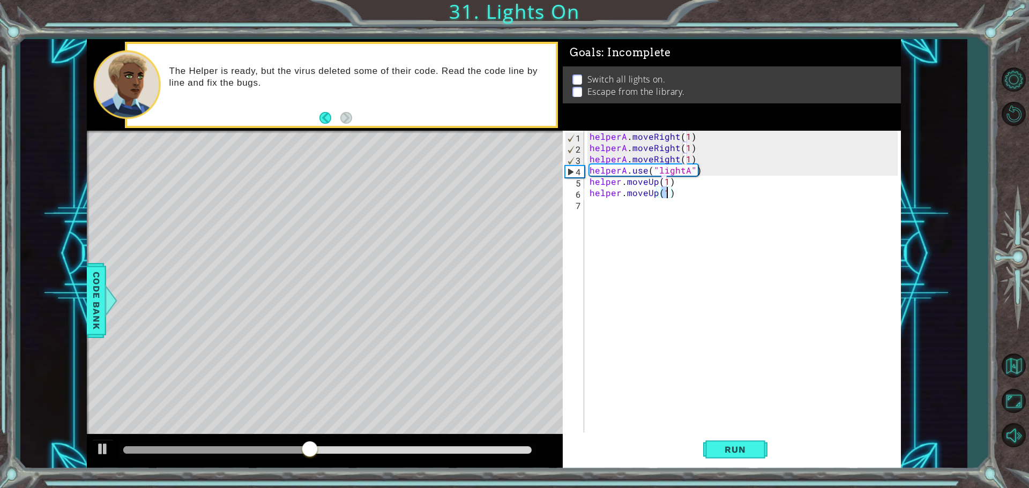
click at [600, 225] on div "helperA . moveRight ( 1 ) helperA . moveRight ( 1 ) helperA . moveRight ( 1 ) h…" at bounding box center [745, 294] width 316 height 326
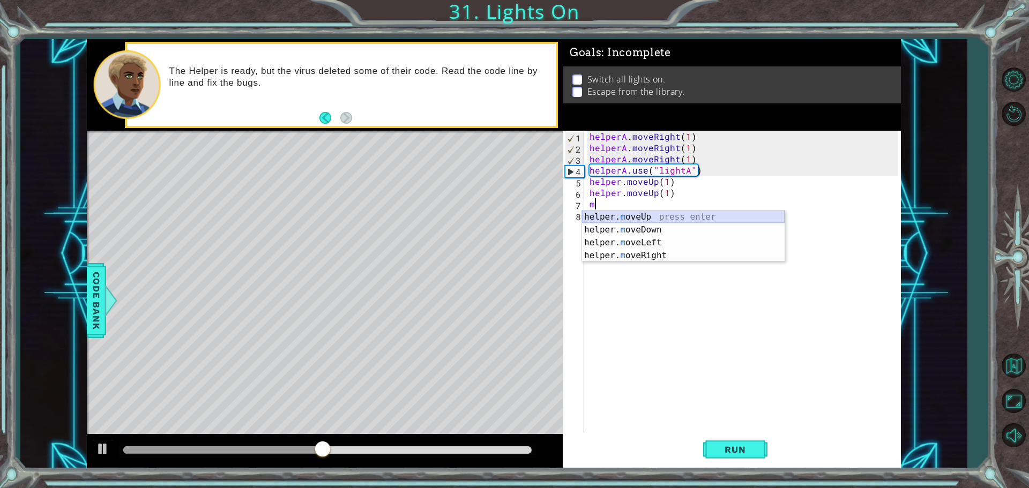
click at [608, 217] on div "helper. m oveUp press enter helper. m oveDown press enter helper. m oveLeft pre…" at bounding box center [683, 249] width 203 height 77
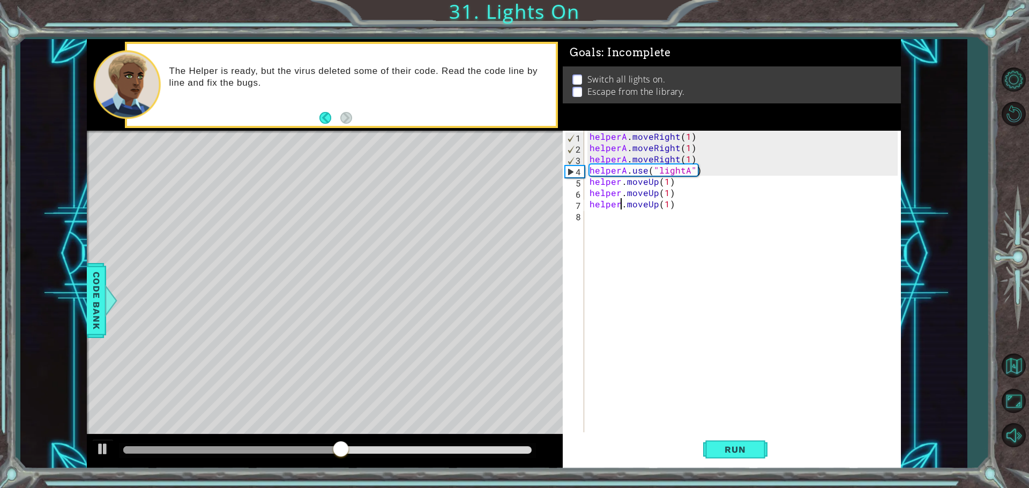
click at [620, 206] on div "helperA . moveRight ( 1 ) helperA . moveRight ( 1 ) helperA . moveRight ( 1 ) h…" at bounding box center [745, 294] width 316 height 326
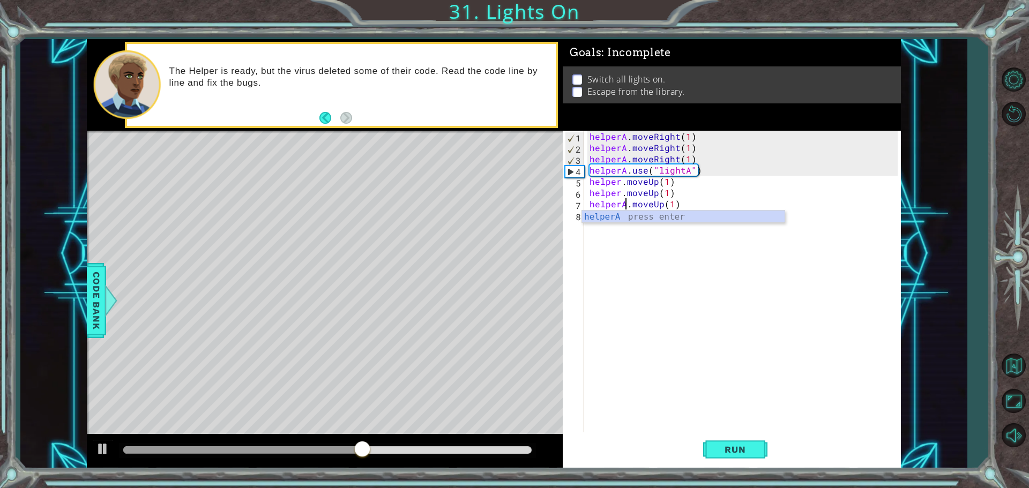
scroll to position [0, 2]
click at [621, 196] on div "helperA . moveRight ( 1 ) helperA . moveRight ( 1 ) helperA . moveRight ( 1 ) h…" at bounding box center [745, 294] width 316 height 326
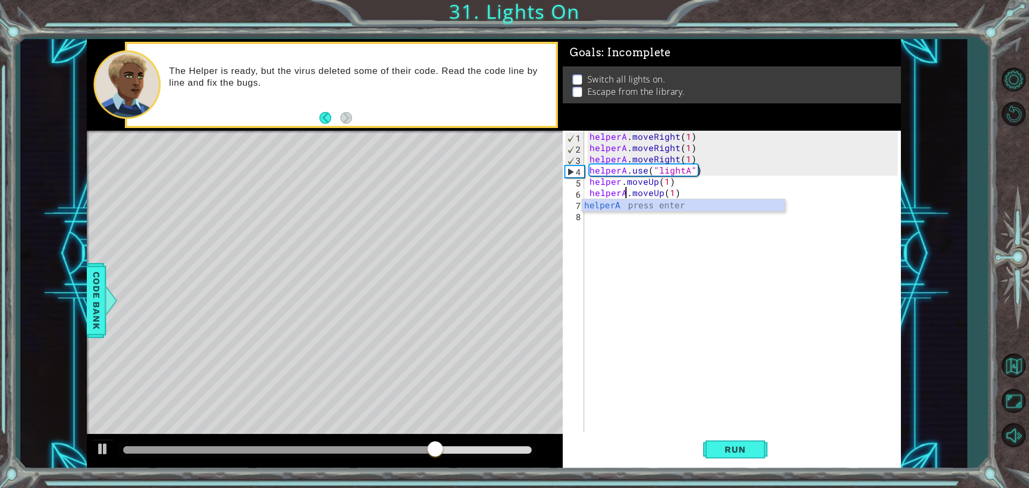
click at [619, 181] on div "helperA . moveRight ( 1 ) helperA . moveRight ( 1 ) helperA . moveRight ( 1 ) h…" at bounding box center [745, 294] width 316 height 326
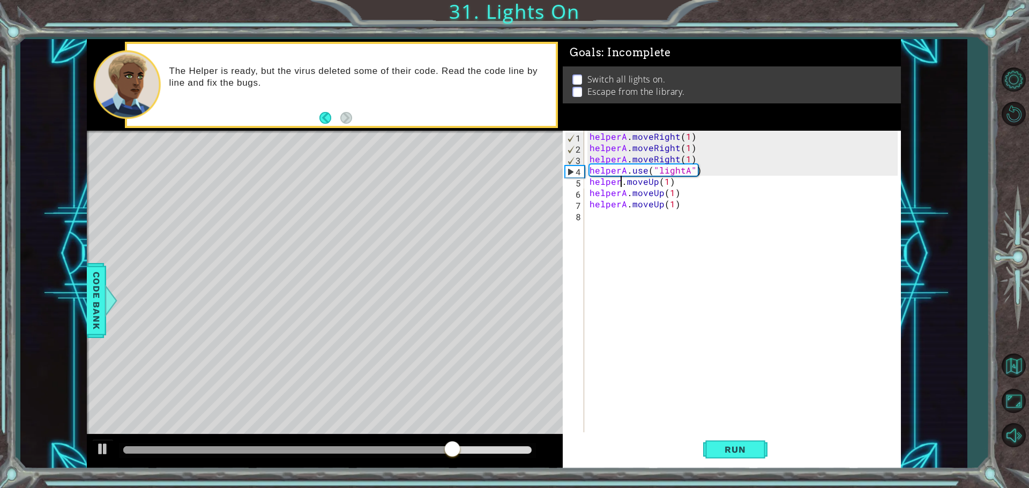
type textarea "helperA.moveUp(1)"
click at [604, 228] on div "helperA . moveRight ( 1 ) helperA . moveRight ( 1 ) helperA . moveRight ( 1 ) h…" at bounding box center [745, 294] width 316 height 326
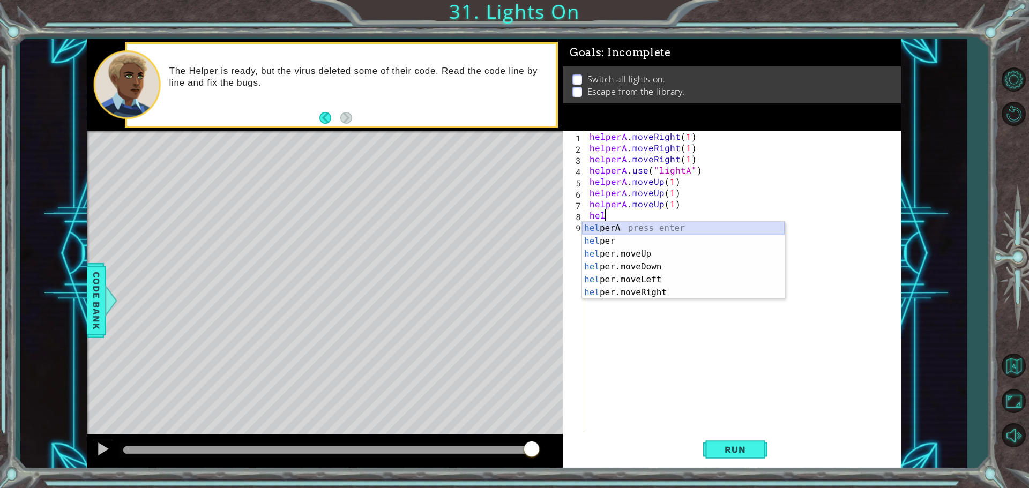
click at [599, 224] on div "hel perA press enter hel per press enter hel per.moveUp press enter hel per.mov…" at bounding box center [683, 273] width 203 height 103
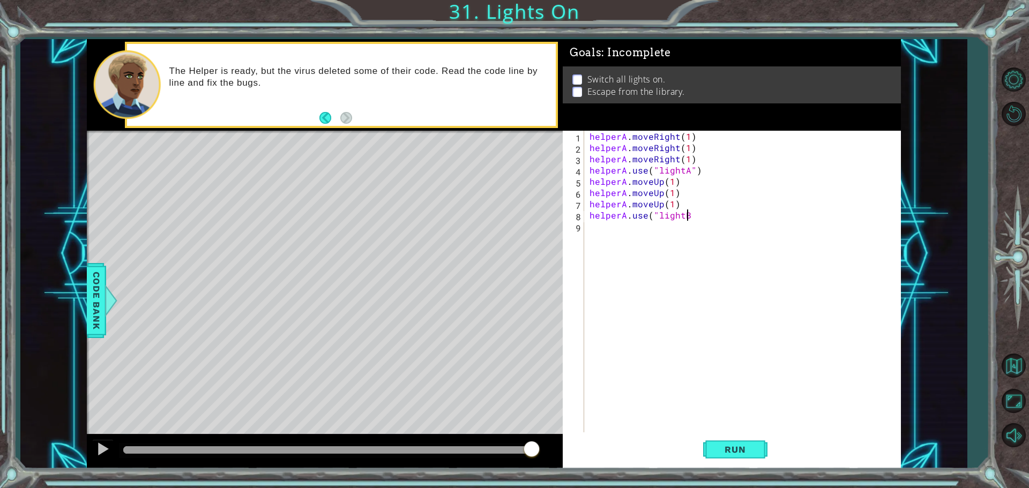
scroll to position [0, 6]
type textarea "helperA.use("lightB")"
click at [616, 242] on div "helperA . moveRight ( 1 ) helperA . moveRight ( 1 ) helperA . moveRight ( 1 ) h…" at bounding box center [745, 294] width 316 height 326
click at [716, 467] on div "1 2 3 4 5 6 7 8 9 helperA . moveRight ( 1 ) helperA . moveRight ( 1 ) helperA .…" at bounding box center [732, 300] width 338 height 338
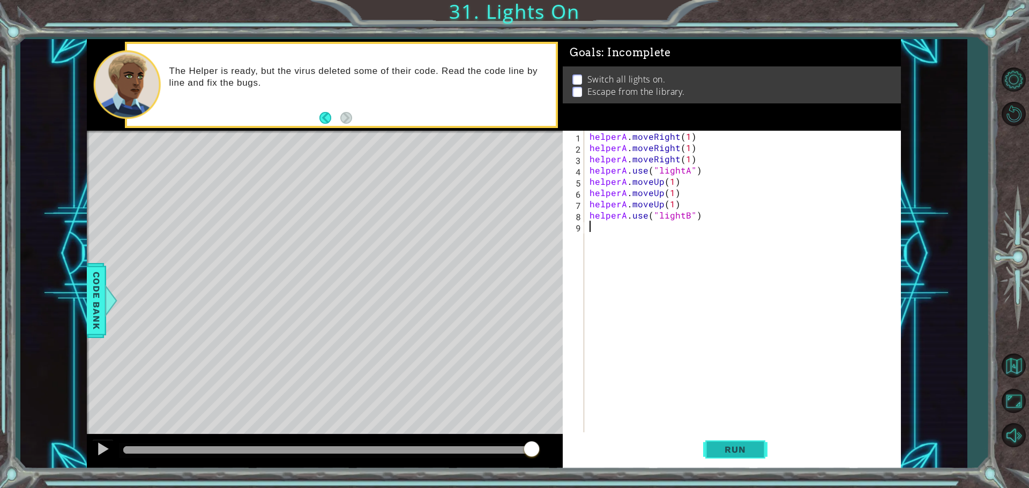
click at [713, 452] on button "Run" at bounding box center [735, 450] width 64 height 34
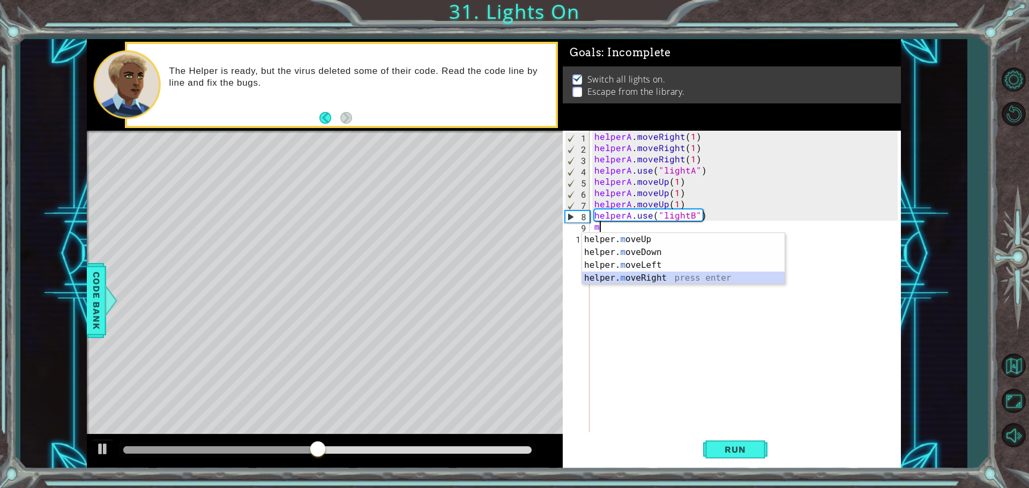
click at [656, 280] on div "helper. m oveUp press enter helper. m oveDown press enter helper. m oveLeft pre…" at bounding box center [683, 271] width 203 height 77
type textarea "helper.moveRight(1)"
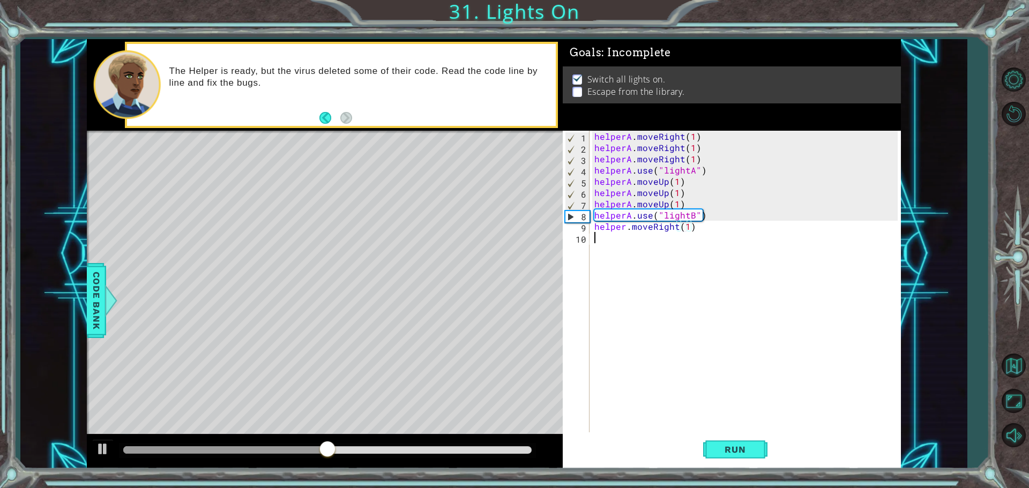
click at [621, 270] on div "helperA . moveRight ( 1 ) helperA . moveRight ( 1 ) helperA . moveRight ( 1 ) h…" at bounding box center [747, 294] width 311 height 326
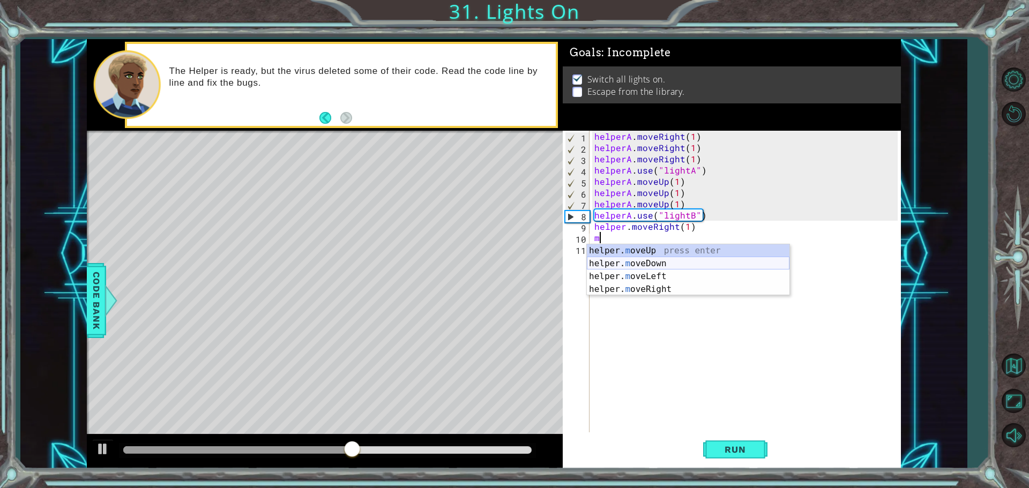
click at [630, 262] on div "helper. m oveUp press enter helper. m oveDown press enter helper. m oveLeft pre…" at bounding box center [688, 282] width 203 height 77
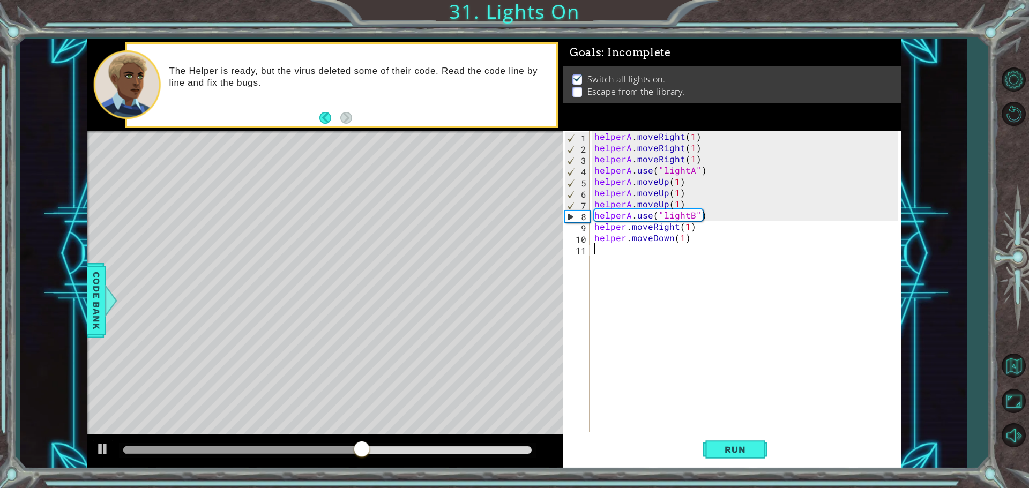
click at [628, 267] on div "helperA . moveRight ( 1 ) helperA . moveRight ( 1 ) helperA . moveRight ( 1 ) h…" at bounding box center [747, 294] width 311 height 326
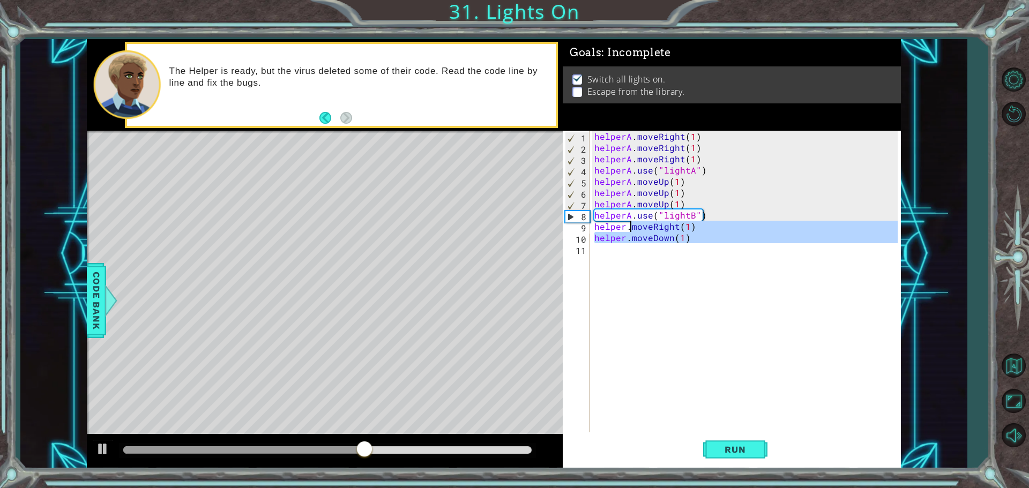
type textarea "helper.m"
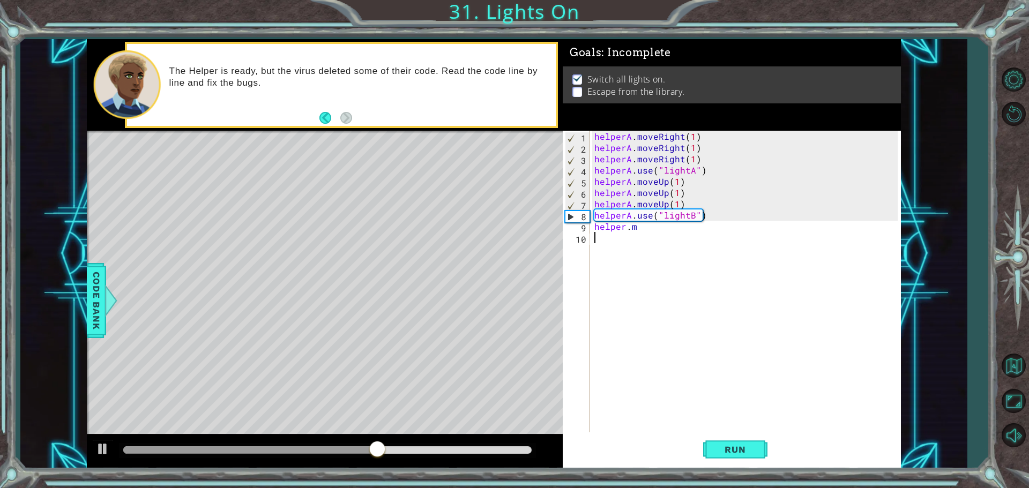
click at [660, 318] on div "helperA . moveRight ( 1 ) helperA . moveRight ( 1 ) helperA . moveRight ( 1 ) h…" at bounding box center [747, 294] width 311 height 326
click at [645, 228] on div "helperA . moveRight ( 1 ) helperA . moveRight ( 1 ) helperA . moveRight ( 1 ) h…" at bounding box center [747, 294] width 311 height 326
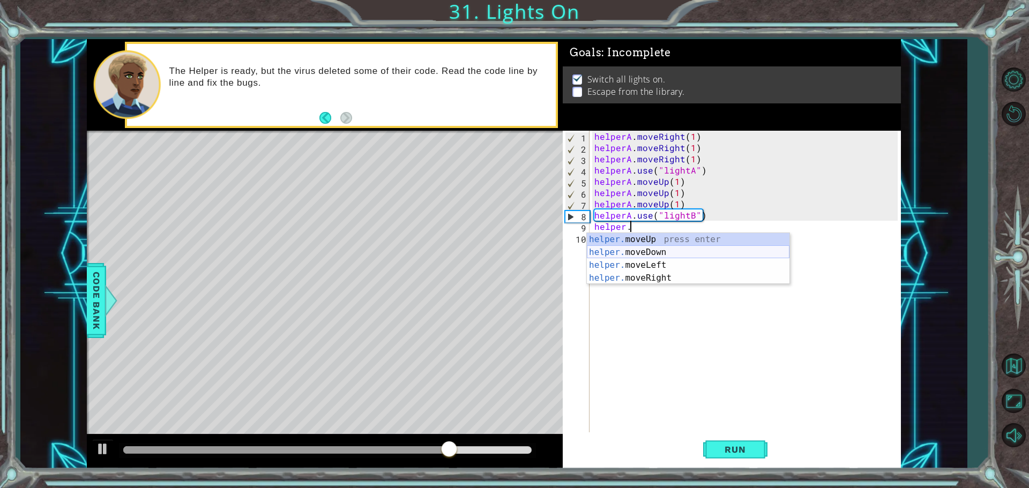
click at [644, 252] on div "helper. moveUp press enter helper. moveDown press enter helper. moveLeft press …" at bounding box center [688, 271] width 203 height 77
type textarea "helper.moveDown(1)"
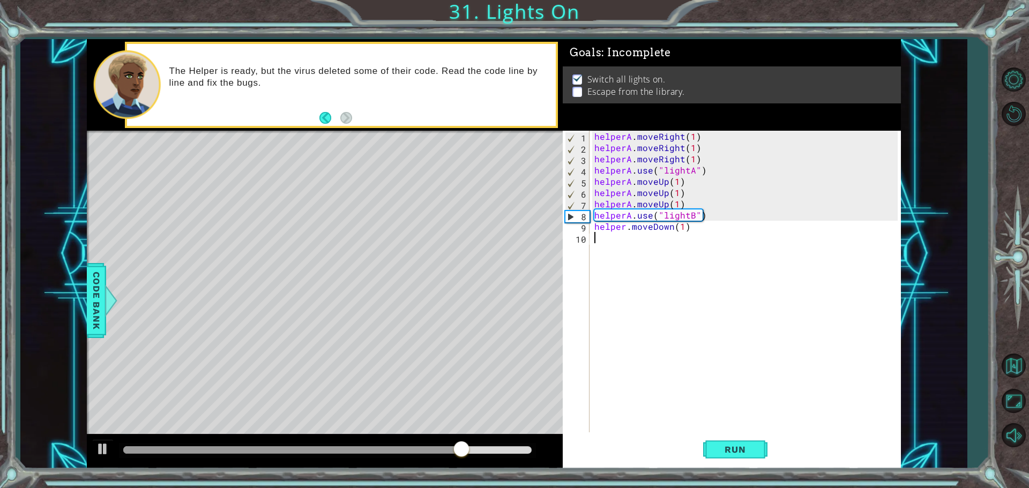
click at [616, 249] on div "helperA . moveRight ( 1 ) helperA . moveRight ( 1 ) helperA . moveRight ( 1 ) h…" at bounding box center [747, 294] width 311 height 326
click at [690, 230] on div "helperA . moveRight ( 1 ) helperA . moveRight ( 1 ) helperA . moveRight ( 1 ) h…" at bounding box center [747, 294] width 311 height 326
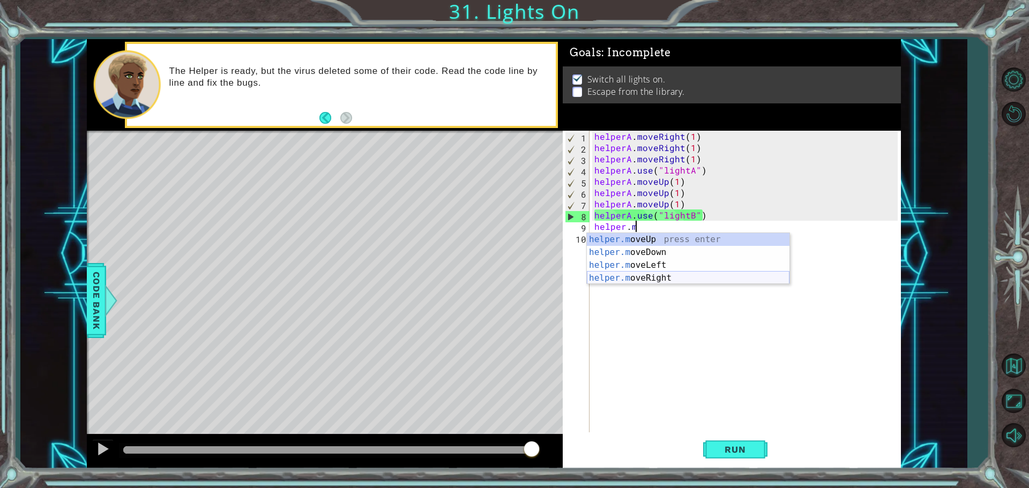
click at [670, 274] on div "helper.m oveUp press enter helper.m oveDown press enter helper.m oveLeft press …" at bounding box center [688, 271] width 203 height 77
type textarea "helper.moveRight(1)"
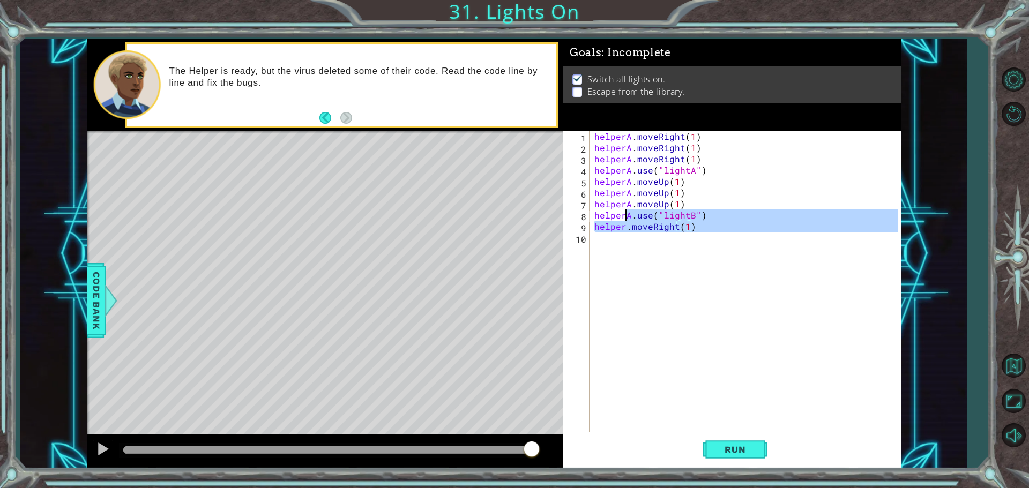
click at [625, 256] on div "helperA . moveRight ( 1 ) helperA . moveRight ( 1 ) helperA . moveRight ( 1 ) h…" at bounding box center [747, 294] width 311 height 326
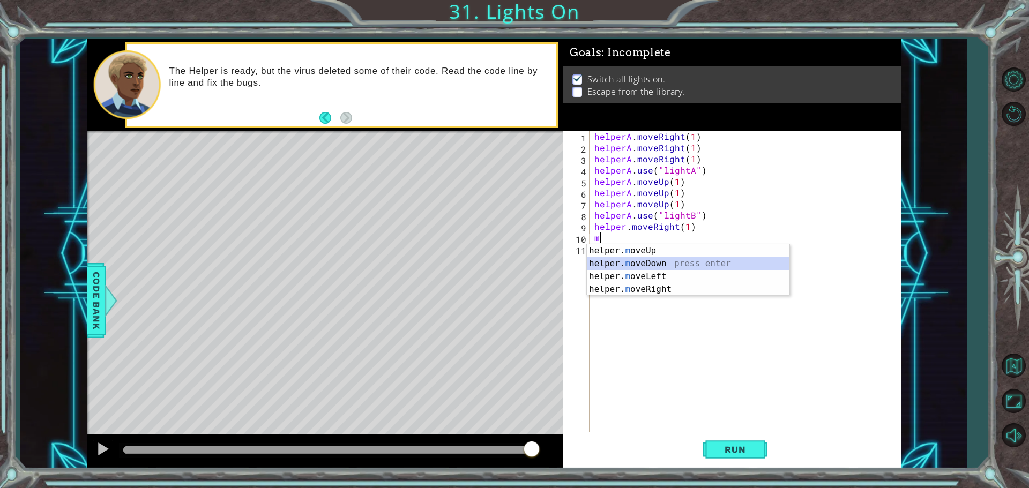
click at [641, 267] on div "helper. m oveUp press enter helper. m oveDown press enter helper. m oveLeft pre…" at bounding box center [688, 282] width 203 height 77
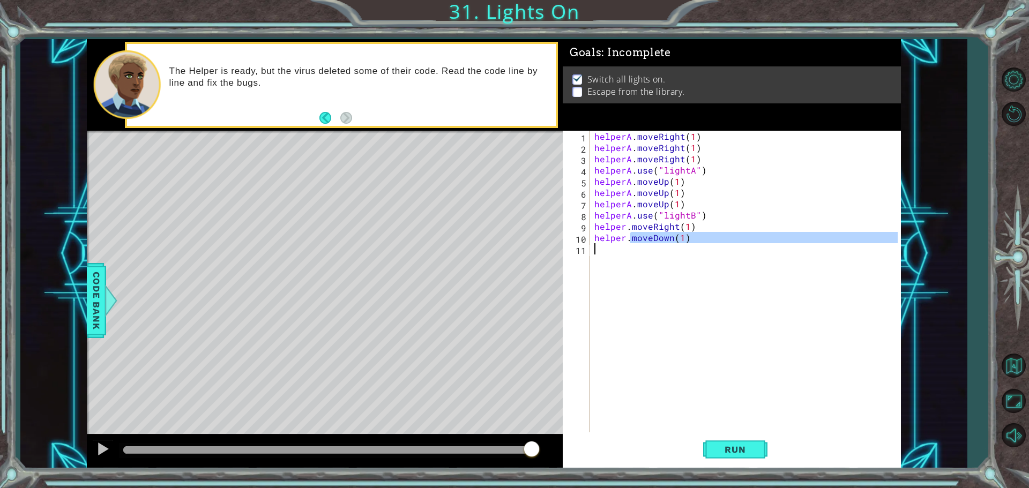
click at [629, 273] on div "helperA . moveRight ( 1 ) helperA . moveRight ( 1 ) helperA . moveRight ( 1 ) h…" at bounding box center [747, 294] width 311 height 326
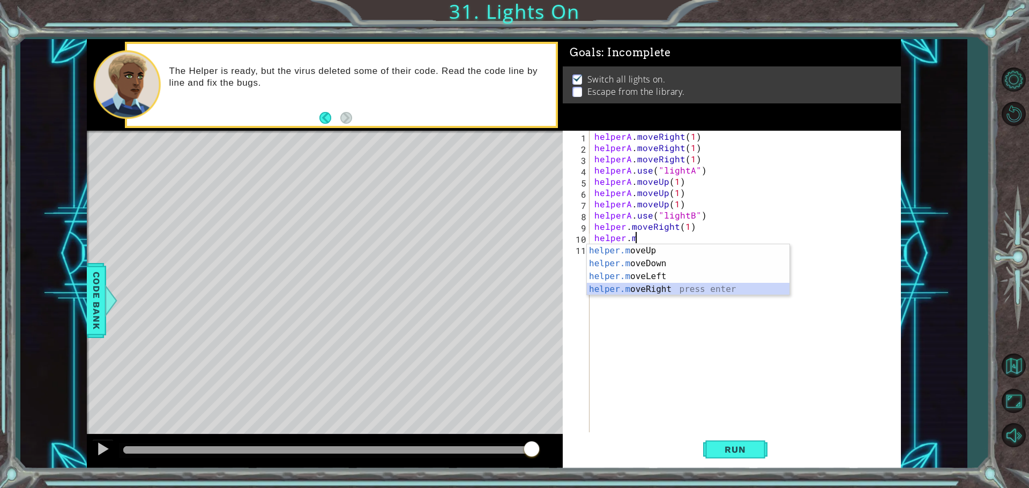
click at [653, 288] on div "helper.m oveUp press enter helper.m oveDown press enter helper.m oveLeft press …" at bounding box center [688, 282] width 203 height 77
type textarea "helper.moveRight(1)"
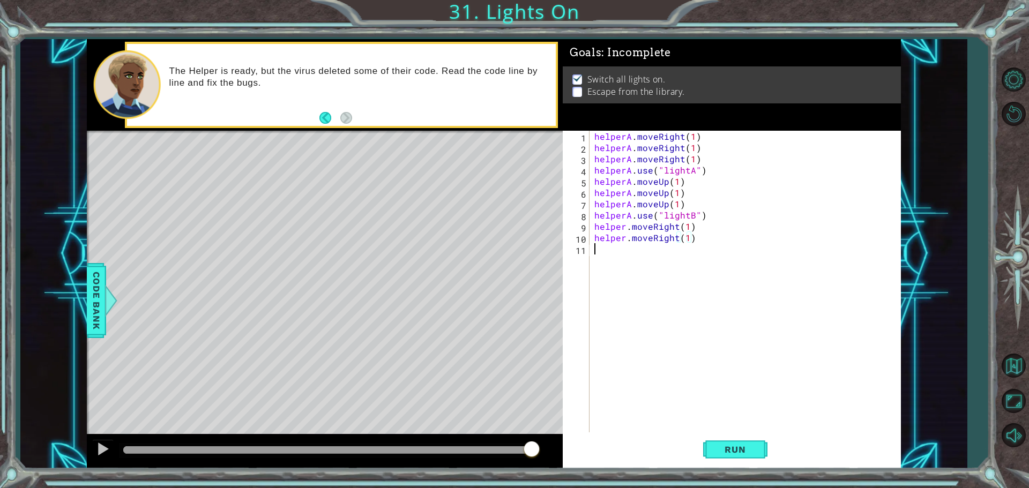
click at [662, 322] on div "helperA . moveRight ( 1 ) helperA . moveRight ( 1 ) helperA . moveRight ( 1 ) h…" at bounding box center [747, 294] width 311 height 326
click at [737, 452] on span "Run" at bounding box center [735, 449] width 42 height 11
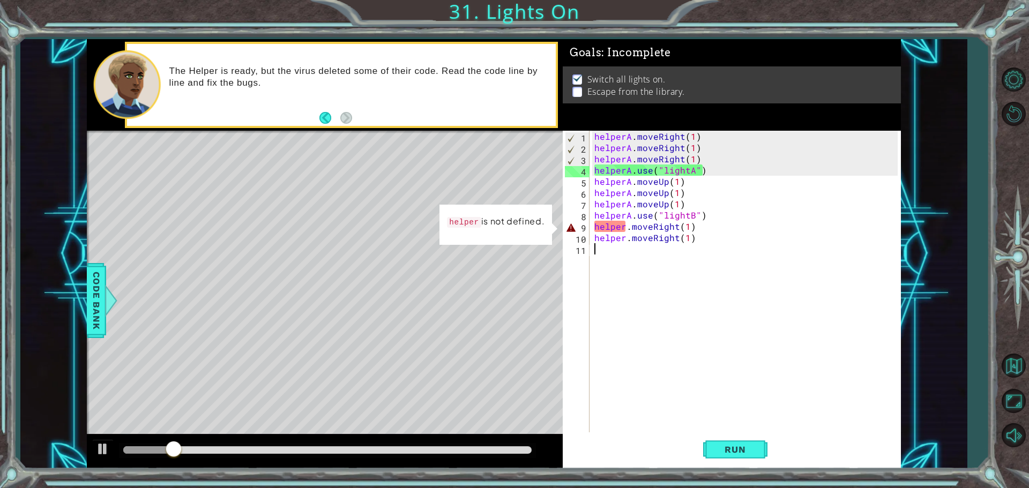
click at [627, 225] on div "helperA . moveRight ( 1 ) helperA . moveRight ( 1 ) helperA . moveRight ( 1 ) h…" at bounding box center [747, 294] width 311 height 326
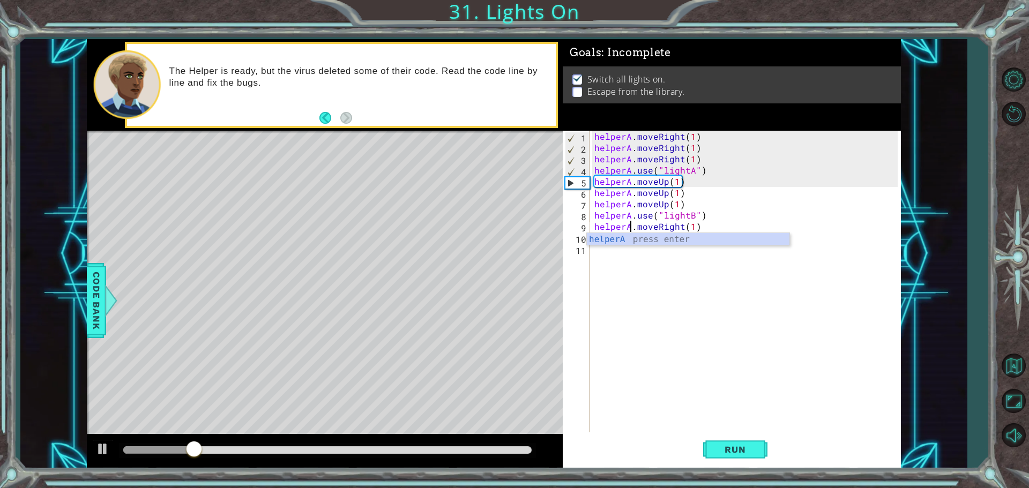
scroll to position [0, 2]
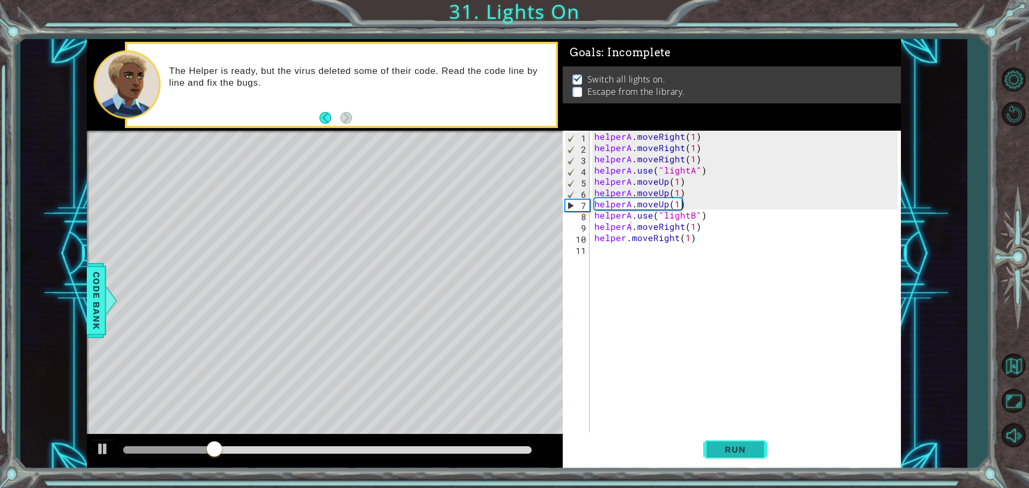
click at [752, 433] on button "Run" at bounding box center [735, 450] width 64 height 34
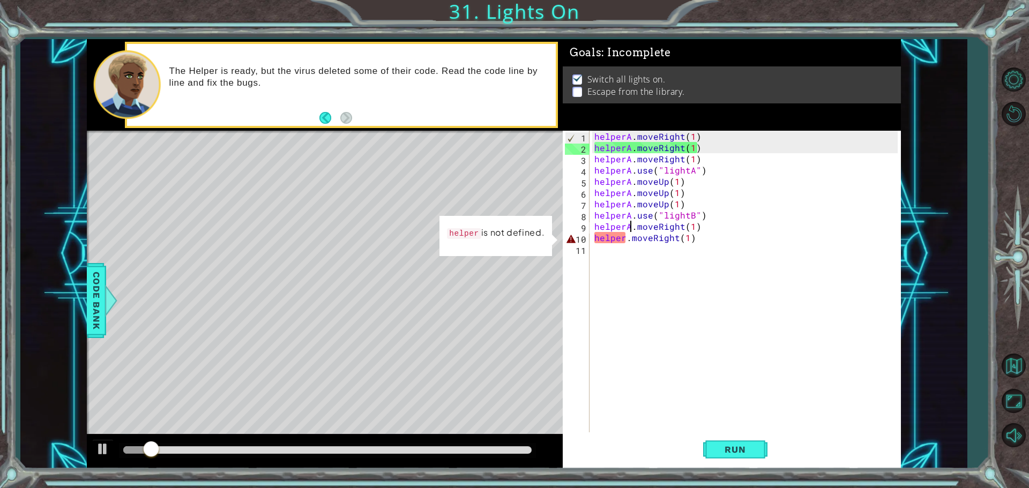
click at [628, 240] on div "helperA . moveRight ( 1 ) helperA . moveRight ( 1 ) helperA . moveRight ( 1 ) h…" at bounding box center [747, 294] width 311 height 326
type textarea "helper.moveRight(1)"
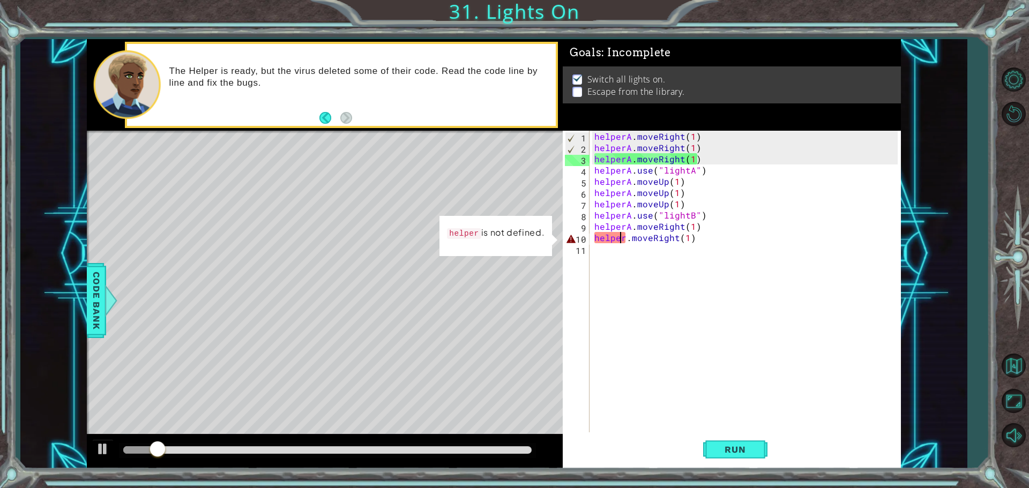
click at [622, 240] on div "helperA . moveRight ( 1 ) helperA . moveRight ( 1 ) helperA . moveRight ( 1 ) h…" at bounding box center [747, 294] width 311 height 326
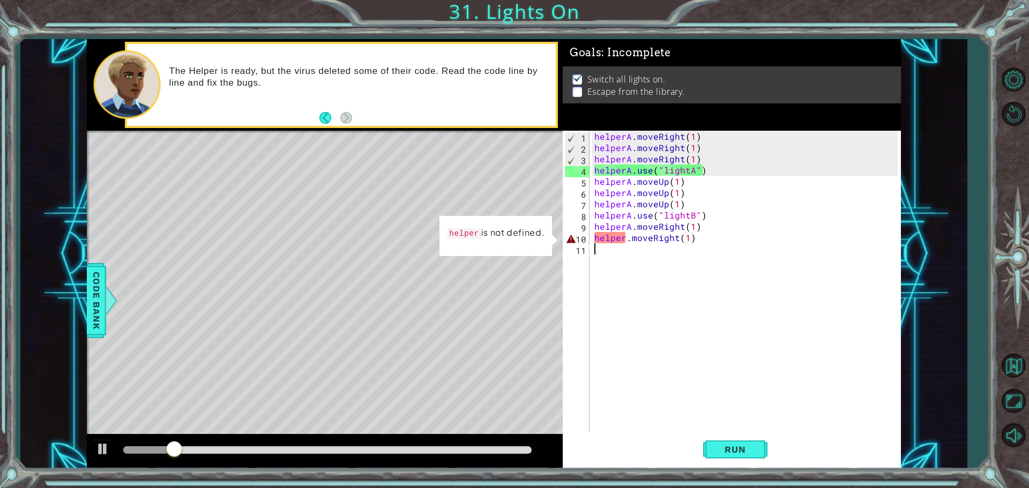
click at [628, 244] on div "helperA . moveRight ( 1 ) helperA . moveRight ( 1 ) helperA . moveRight ( 1 ) h…" at bounding box center [747, 294] width 311 height 326
click at [631, 239] on div "helperA . moveRight ( 1 ) helperA . moveRight ( 1 ) helperA . moveRight ( 1 ) h…" at bounding box center [747, 294] width 311 height 326
click at [625, 240] on div "helperA . moveRight ( 1 ) helperA . moveRight ( 1 ) helperA . moveRight ( 1 ) h…" at bounding box center [747, 294] width 311 height 326
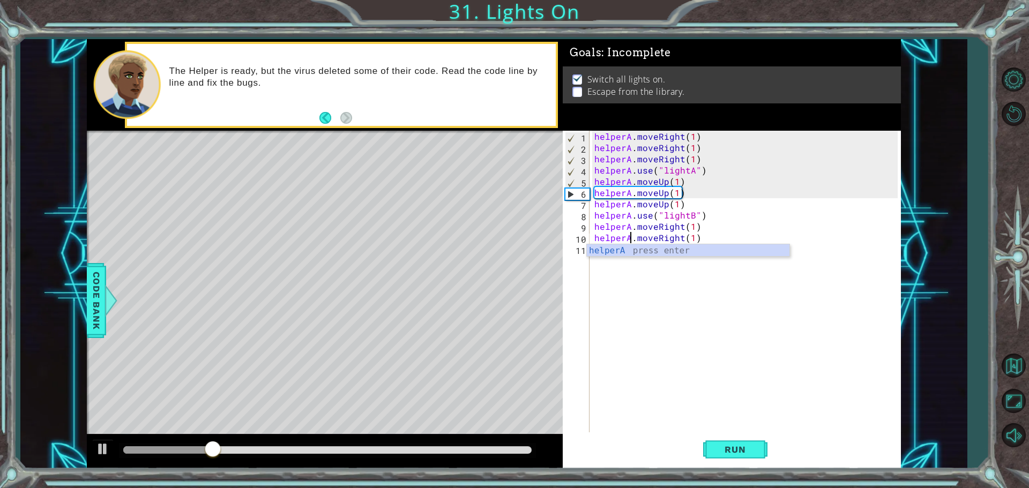
scroll to position [0, 2]
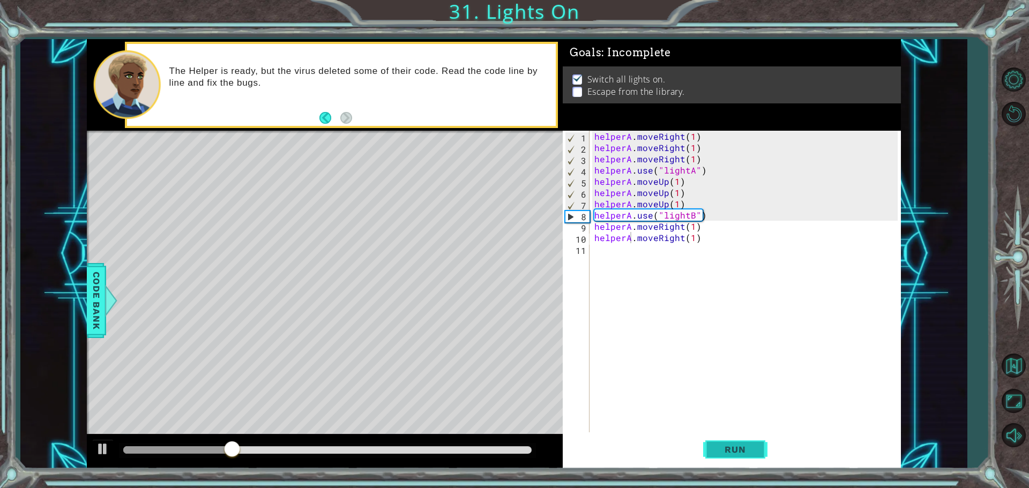
click at [733, 454] on span "Run" at bounding box center [735, 449] width 42 height 11
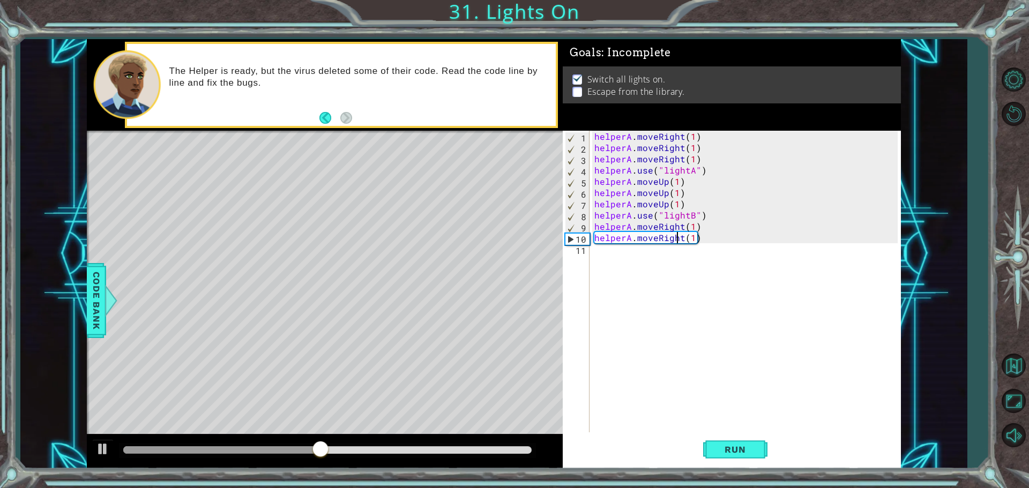
click at [679, 243] on div "helperA . moveRight ( 1 ) helperA . moveRight ( 1 ) helperA . moveRight ( 1 ) h…" at bounding box center [747, 294] width 311 height 326
click at [680, 240] on div "helperA . moveRight ( 1 ) helperA . moveRight ( 1 ) helperA . moveRight ( 1 ) h…" at bounding box center [747, 294] width 311 height 326
type textarea "helperA.moveDown(1)"
click at [724, 445] on span "Run" at bounding box center [735, 449] width 42 height 11
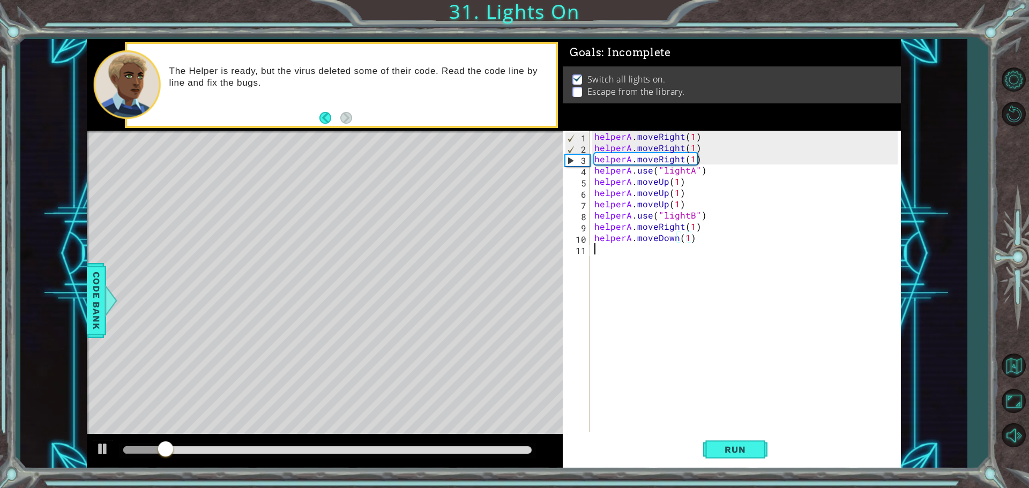
drag, startPoint x: 634, startPoint y: 323, endPoint x: 629, endPoint y: 317, distance: 8.0
click at [634, 318] on div "helperA . moveRight ( 1 ) helperA . moveRight ( 1 ) helperA . moveRight ( 1 ) h…" at bounding box center [747, 294] width 311 height 326
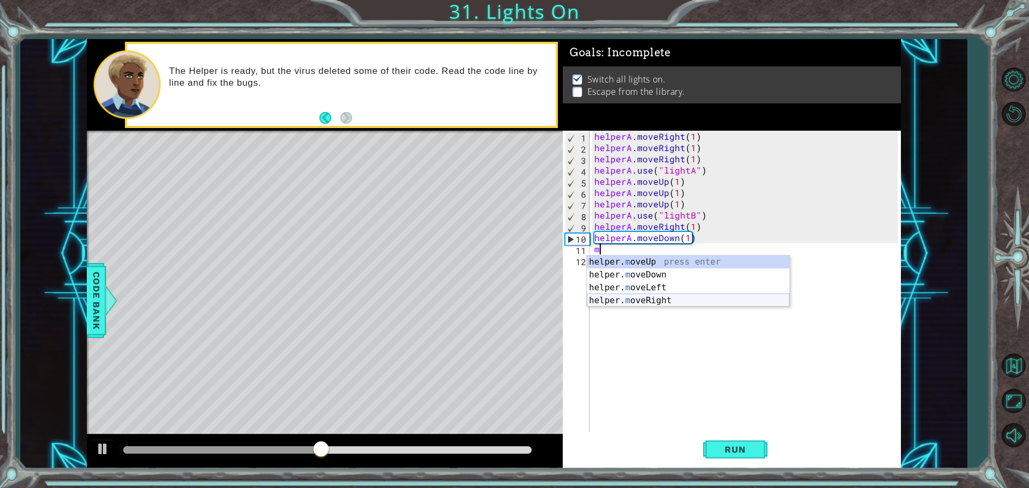
click at [631, 300] on div "helper. m oveUp press enter helper. m oveDown press enter helper. m oveLeft pre…" at bounding box center [688, 294] width 203 height 77
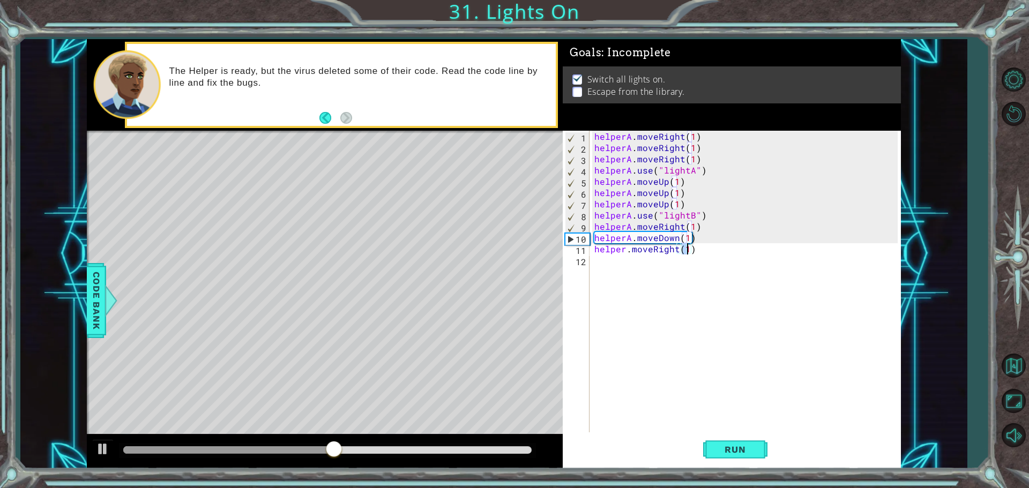
click at [628, 247] on div "helperA . moveRight ( 1 ) helperA . moveRight ( 1 ) helperA . moveRight ( 1 ) h…" at bounding box center [747, 294] width 311 height 326
type textarea "helperA.moveRight(1)"
click at [636, 303] on div "helperA . moveRight ( 1 ) helperA . moveRight ( 1 ) helperA . moveRight ( 1 ) h…" at bounding box center [747, 294] width 311 height 326
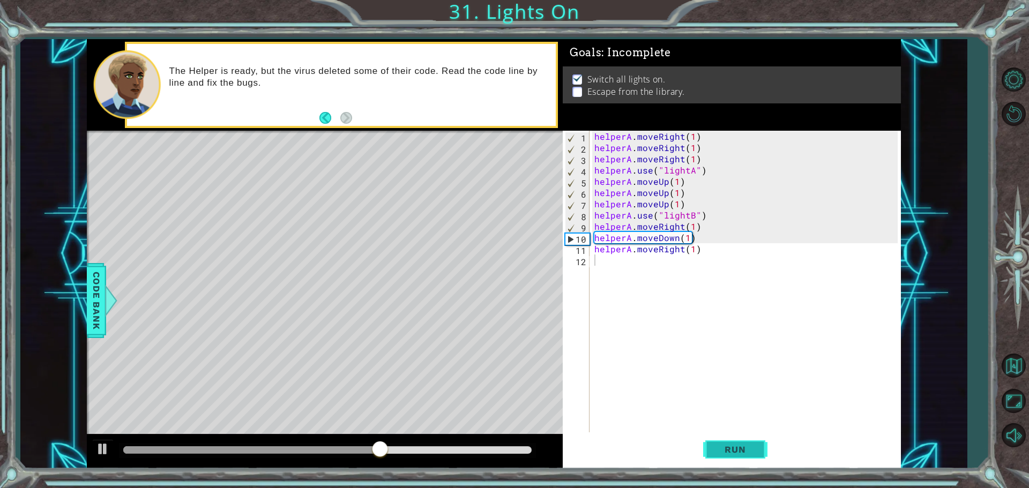
click at [751, 446] on span "Run" at bounding box center [735, 449] width 42 height 11
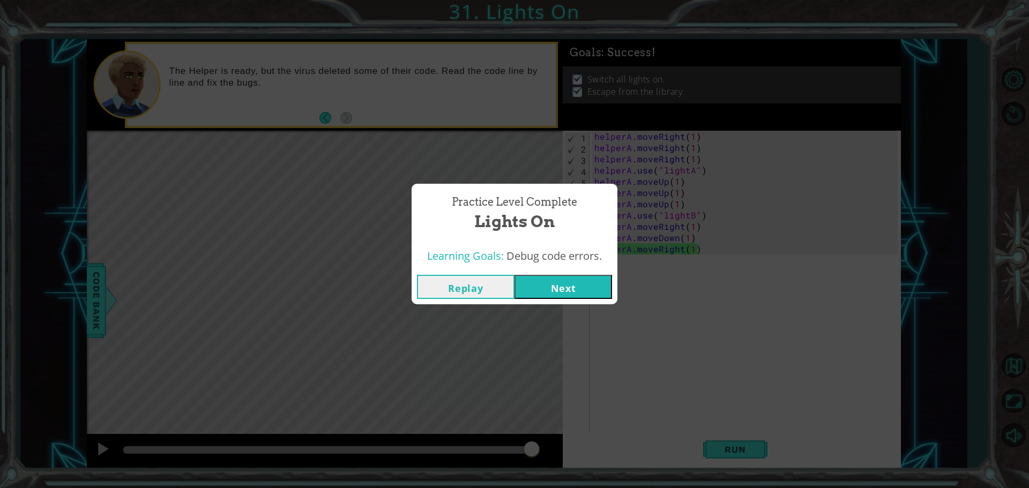
click at [584, 292] on button "Next" at bounding box center [564, 287] width 98 height 24
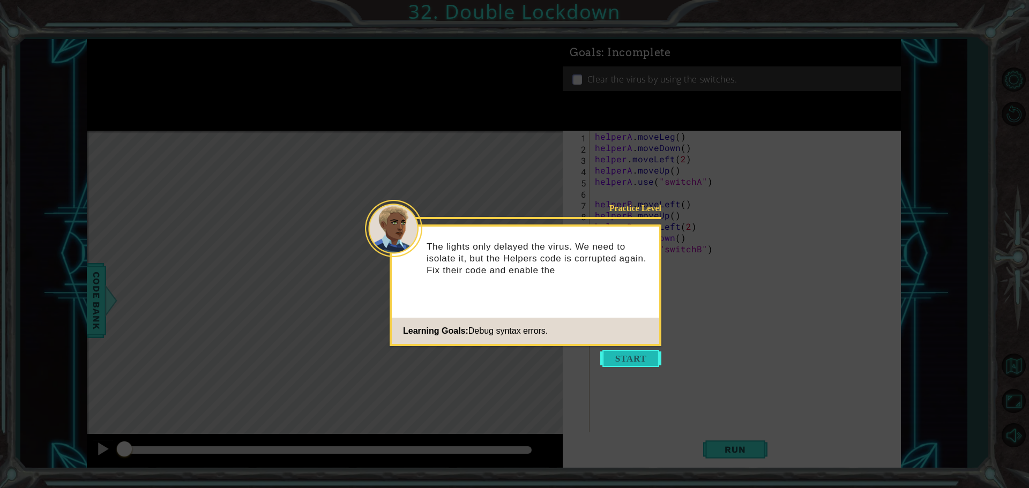
click at [615, 361] on button "Start" at bounding box center [630, 358] width 61 height 17
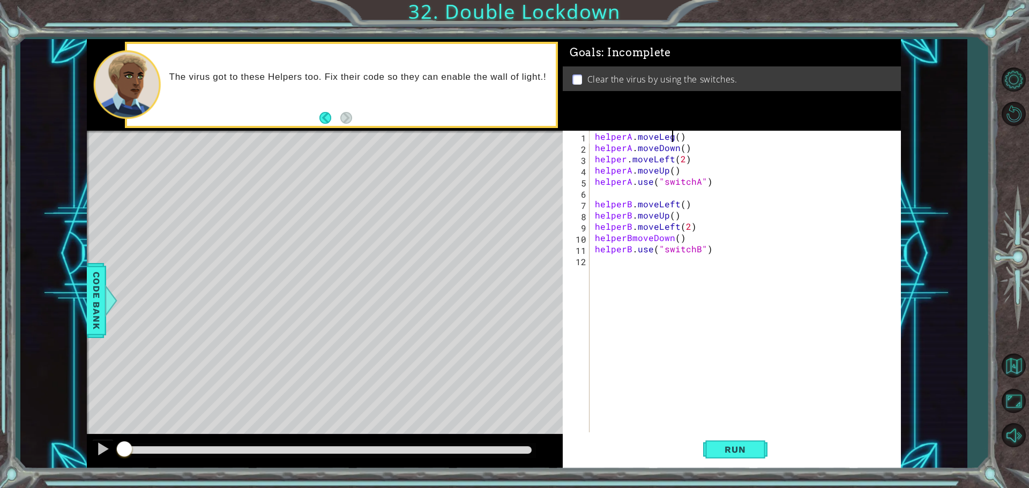
click at [671, 139] on div "helperA . moveLeg ( ) helperA . moveDown ( ) helper . moveLeft ( 2 ) helperA . …" at bounding box center [748, 294] width 310 height 326
type textarea "helperA.moveLeft()"
click at [745, 270] on div "helperA . moveLeft ( ) helperA . moveDown ( ) helper . moveLeft ( 2 ) helperA .…" at bounding box center [748, 294] width 310 height 326
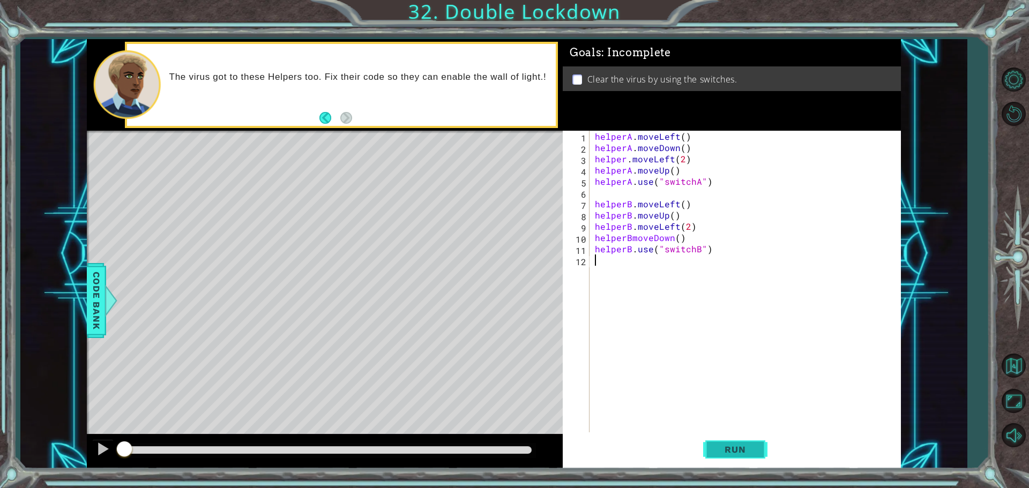
click at [734, 441] on button "Run" at bounding box center [735, 450] width 64 height 34
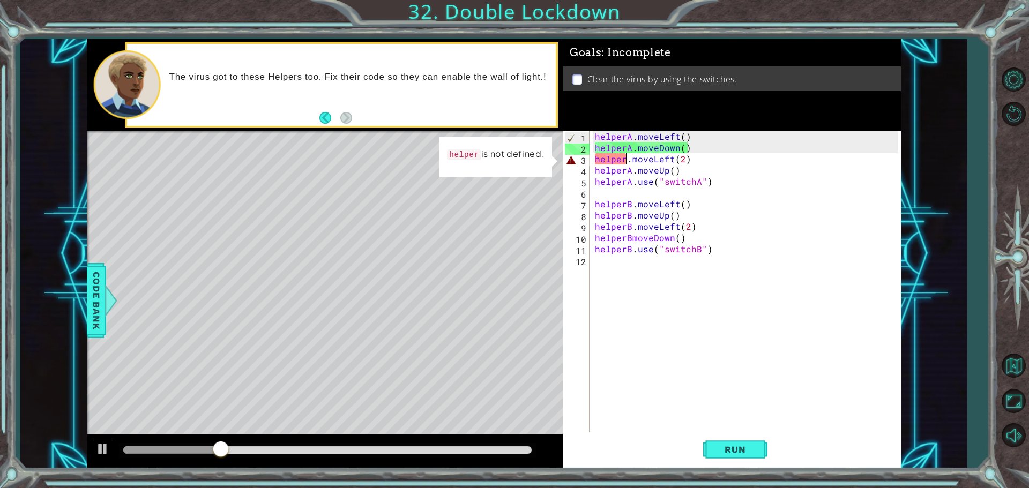
click at [626, 160] on div "helperA . moveLeft ( ) helperA . moveDown ( ) helper . moveLeft ( 2 ) helperA .…" at bounding box center [748, 294] width 310 height 326
type textarea "helperA.moveLeft(2)"
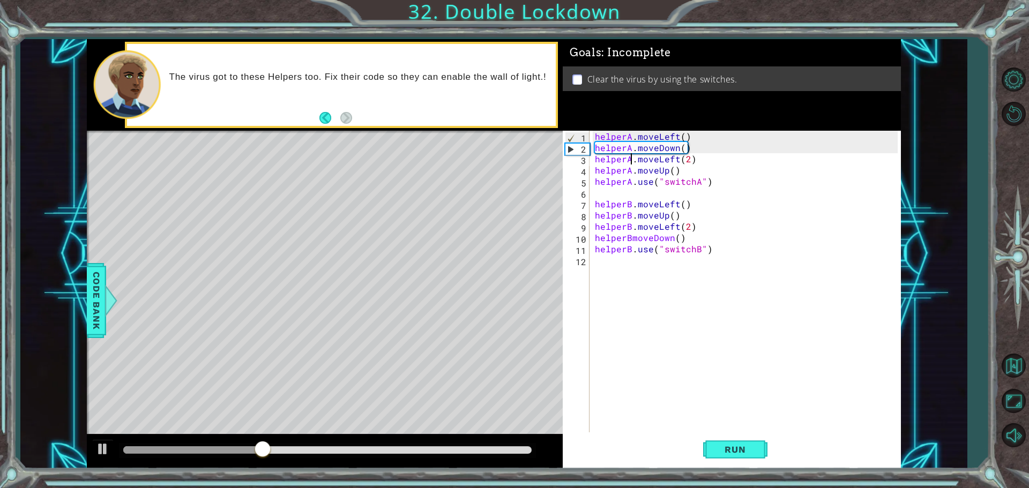
click at [724, 407] on div "helperA . moveLeft ( ) helperA . moveDown ( ) helperA . moveLeft ( 2 ) helperA …" at bounding box center [748, 294] width 310 height 326
click at [726, 446] on span "Run" at bounding box center [735, 449] width 42 height 11
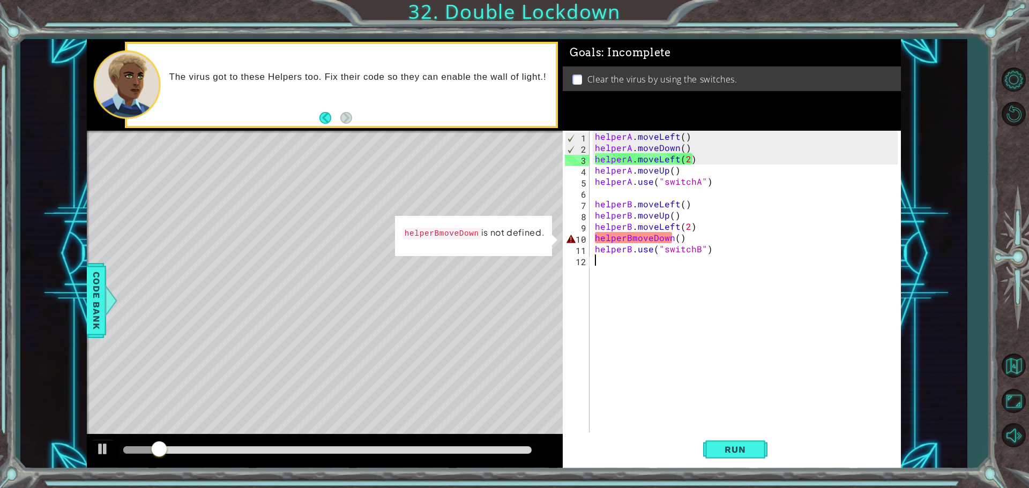
click at [631, 242] on div "helperA . moveLeft ( ) helperA . moveDown ( ) helperA . moveLeft ( 2 ) helperA …" at bounding box center [748, 294] width 310 height 326
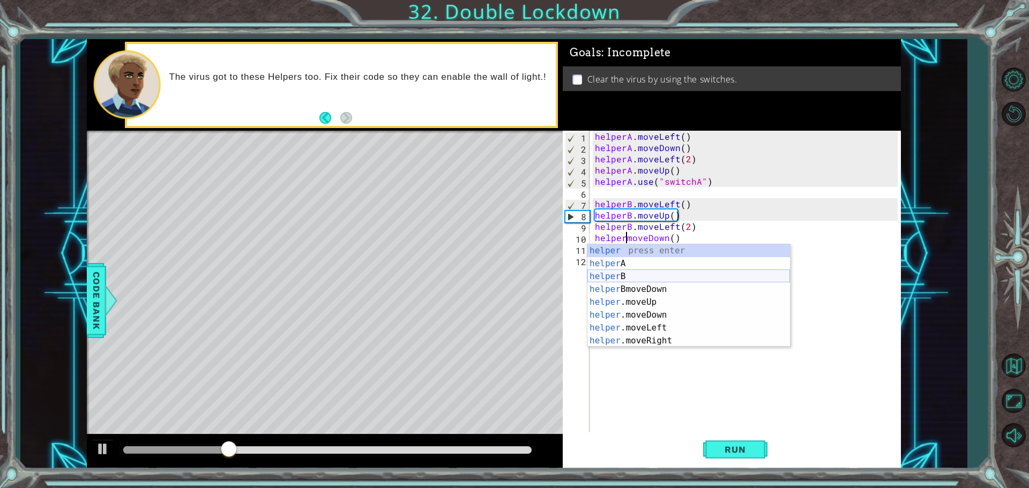
click at [622, 274] on div "helper press enter helper A press enter helper B press enter helper BmoveDown p…" at bounding box center [688, 308] width 203 height 129
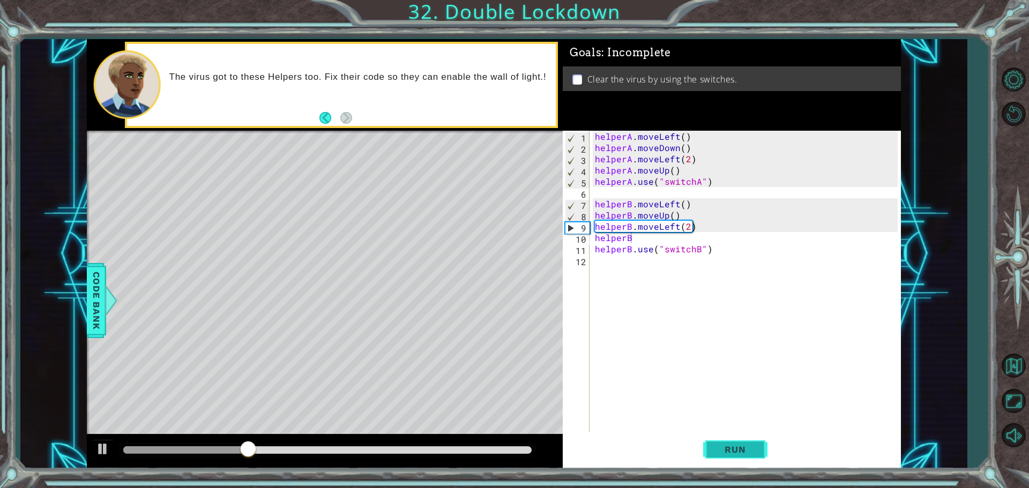
drag, startPoint x: 736, startPoint y: 459, endPoint x: 740, endPoint y: 466, distance: 8.6
click at [740, 466] on button "Run" at bounding box center [735, 450] width 64 height 34
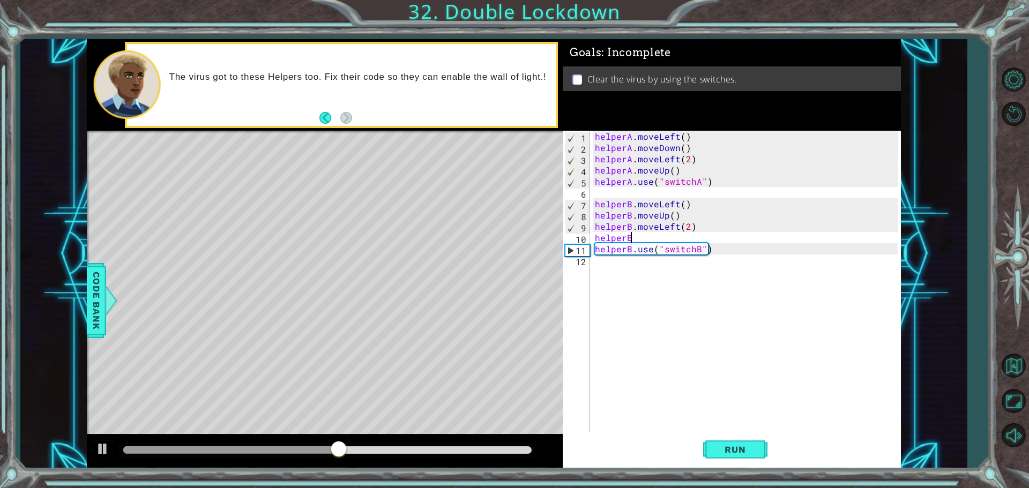
scroll to position [0, 2]
click at [728, 250] on div "helperBm oveDown press enter" at bounding box center [688, 263] width 203 height 39
click at [745, 453] on span "Run" at bounding box center [735, 449] width 42 height 11
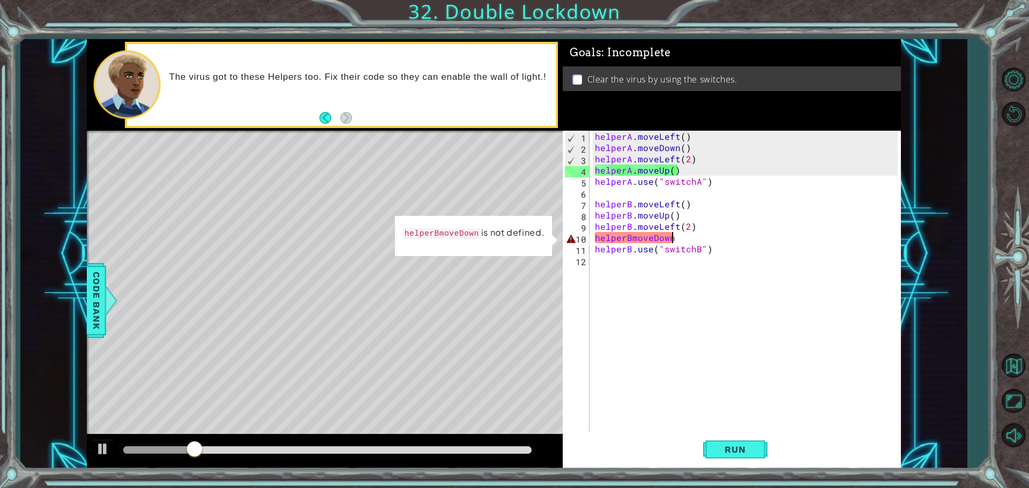
scroll to position [0, 5]
type textarea "helperBmoveDown()"
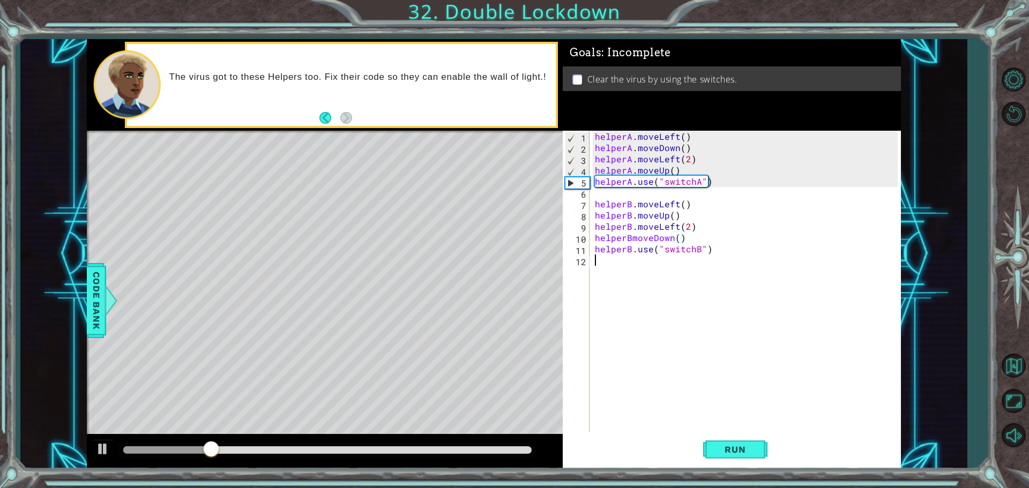
click at [699, 417] on div "helperA . moveLeft ( ) helperA . moveDown ( ) helperA . moveLeft ( 2 ) helperA …" at bounding box center [748, 294] width 310 height 326
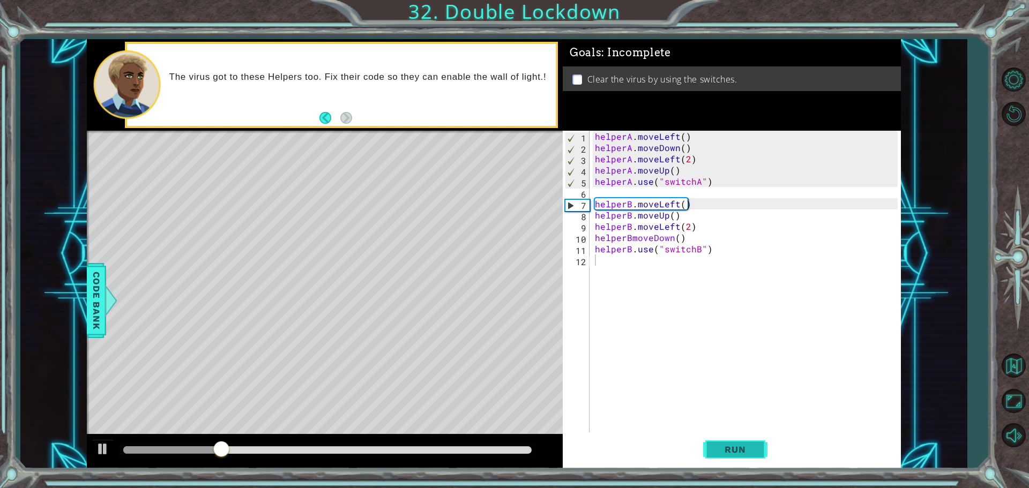
click at [751, 444] on button "Run" at bounding box center [735, 450] width 64 height 34
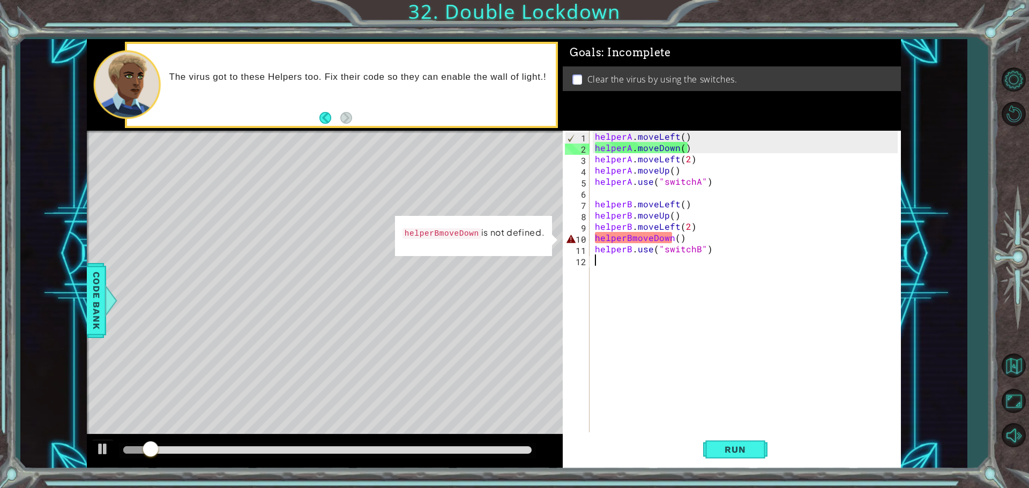
click at [683, 236] on div "helperA . moveLeft ( ) helperA . moveDown ( ) helperA . moveLeft ( 2 ) helperA …" at bounding box center [748, 294] width 310 height 326
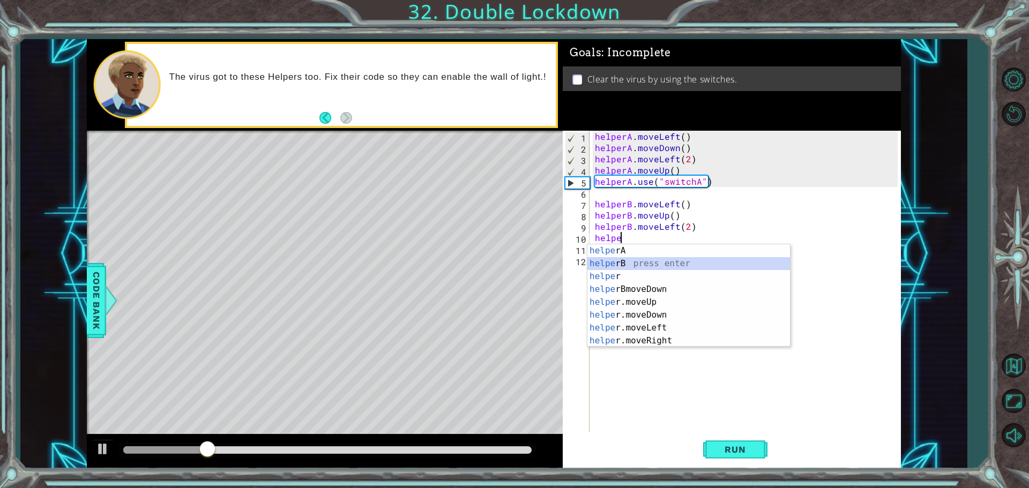
click at [639, 267] on div "helpe rA press enter helpe rB press enter helpe r press enter helpe rBmoveDown …" at bounding box center [688, 308] width 203 height 129
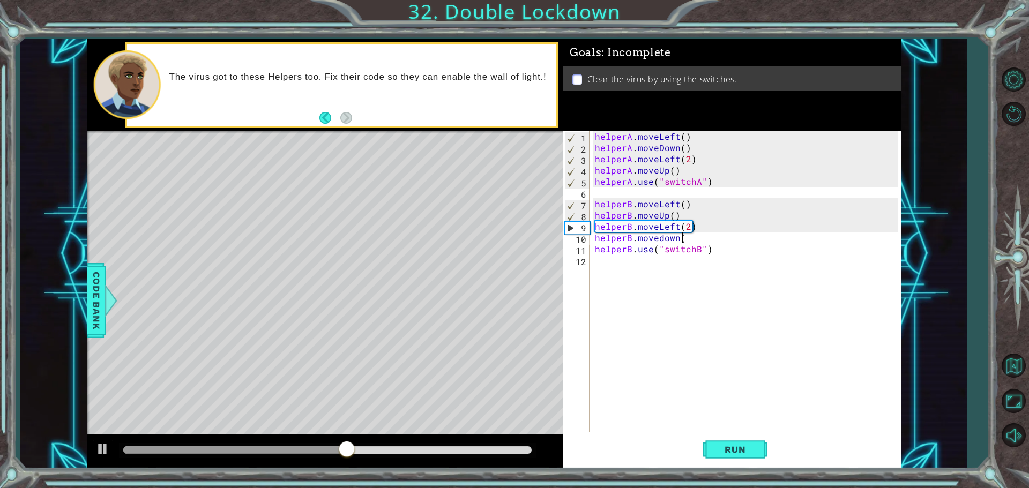
scroll to position [0, 5]
type textarea "helperB.movedown()"
click at [621, 348] on div "helperA . moveLeft ( ) helperA . moveDown ( ) helperA . moveLeft ( 2 ) helperA …" at bounding box center [748, 294] width 310 height 326
click at [734, 444] on button "Run" at bounding box center [735, 450] width 64 height 34
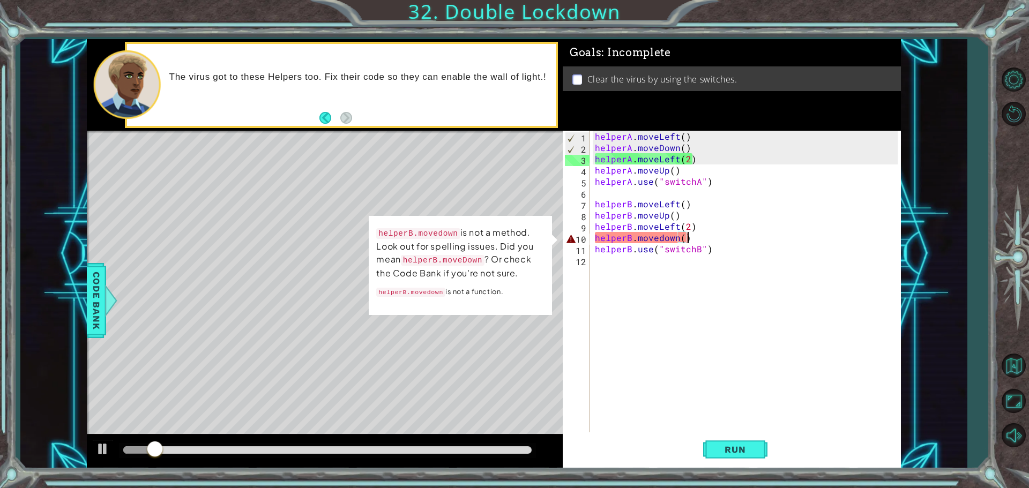
click at [697, 240] on div "helperA . moveLeft ( ) helperA . moveDown ( ) helperA . moveLeft ( 2 ) helperA …" at bounding box center [748, 294] width 310 height 326
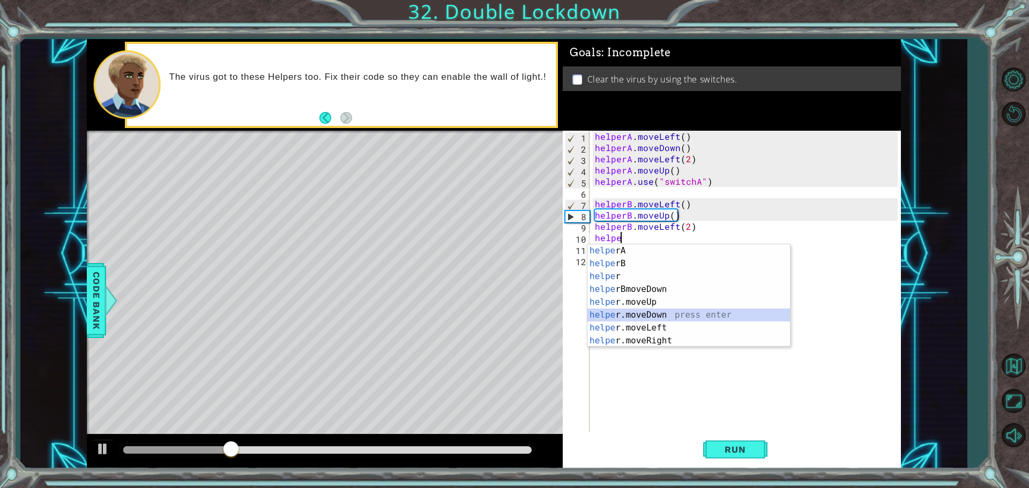
click at [652, 318] on div "helpe rA press enter helpe rB press enter helpe r press enter helpe rBmoveDown …" at bounding box center [688, 308] width 203 height 129
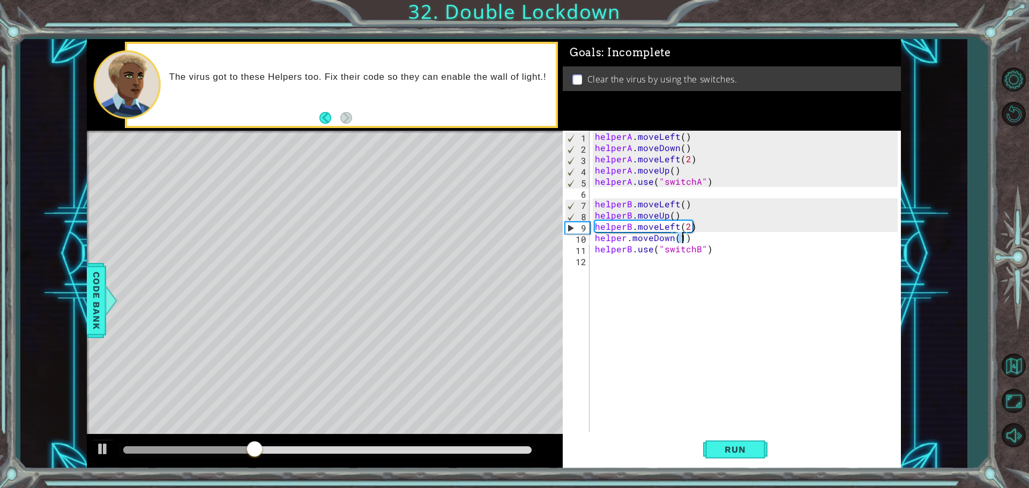
click at [627, 240] on div "helperA . moveLeft ( ) helperA . moveDown ( ) helperA . moveLeft ( 2 ) helperA …" at bounding box center [748, 294] width 310 height 326
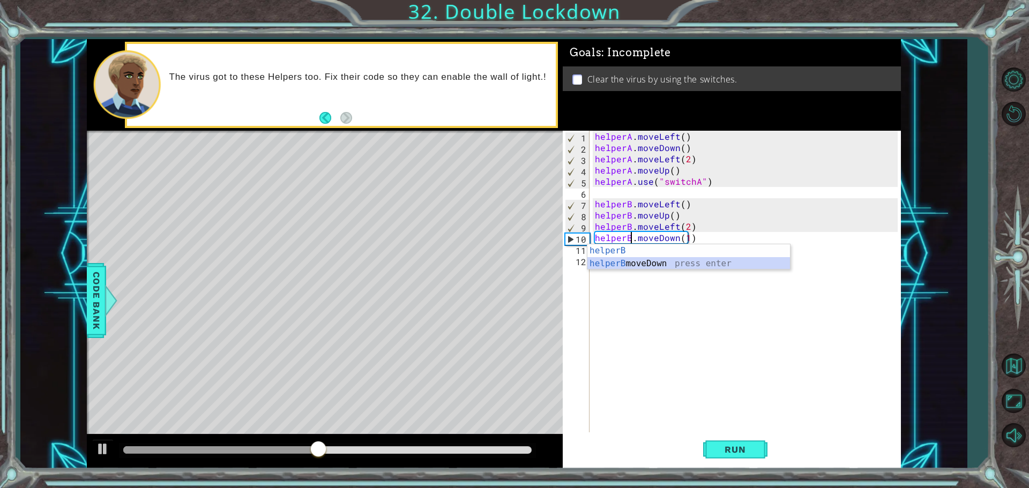
click at [651, 260] on div "helperB press enter helperB moveDown press enter" at bounding box center [688, 269] width 203 height 51
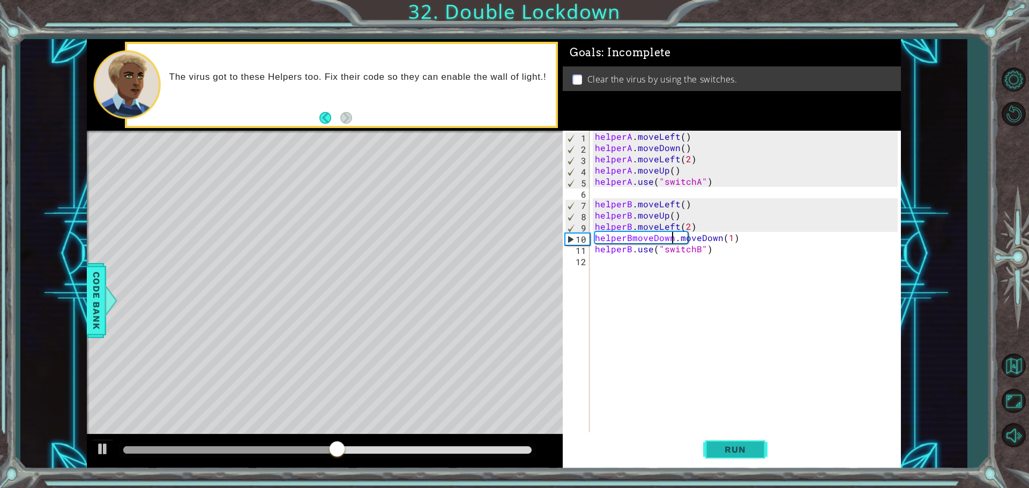
click at [734, 443] on button "Run" at bounding box center [735, 450] width 64 height 34
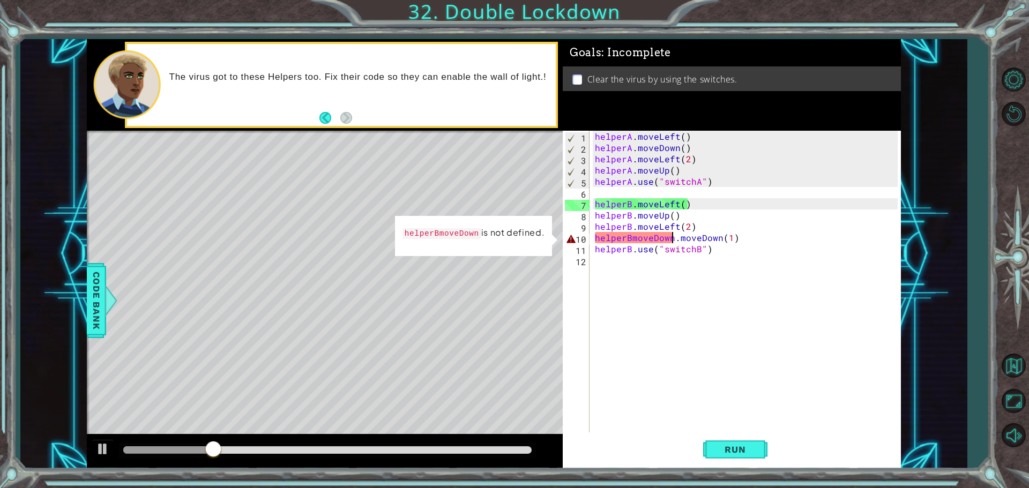
click at [736, 242] on div "helperA . moveLeft ( ) helperA . moveDown ( ) helperA . moveLeft ( 2 ) helperA …" at bounding box center [748, 294] width 310 height 326
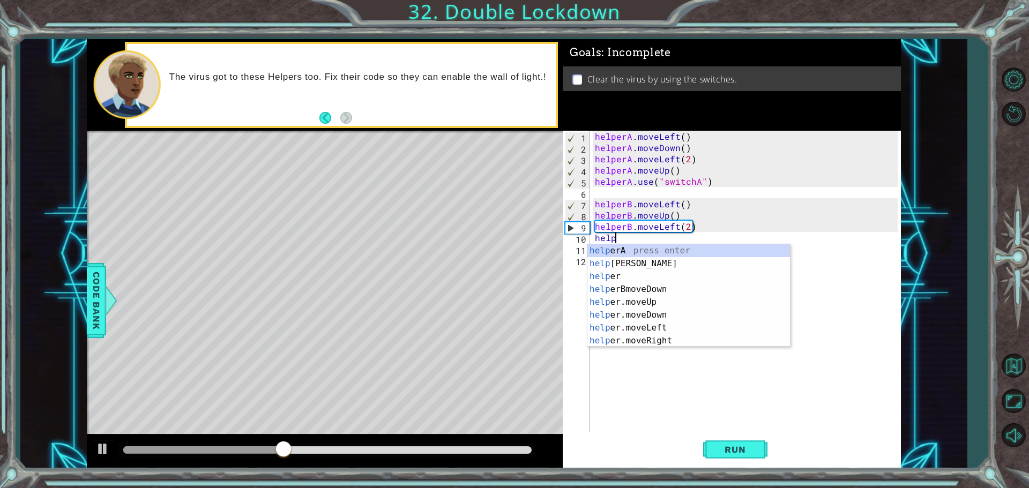
scroll to position [0, 0]
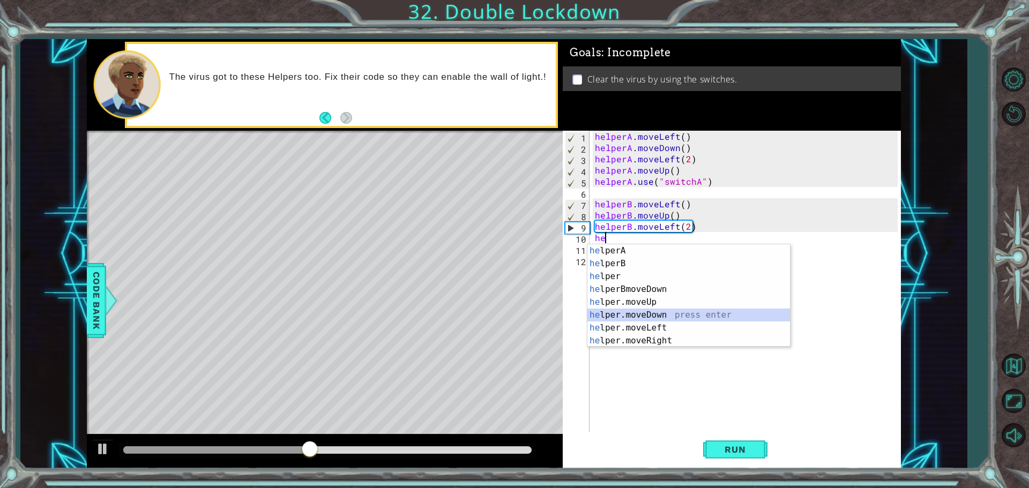
click at [680, 314] on div "he lperA press enter he lperB press enter he lper press enter he lperBmoveDown …" at bounding box center [688, 308] width 203 height 129
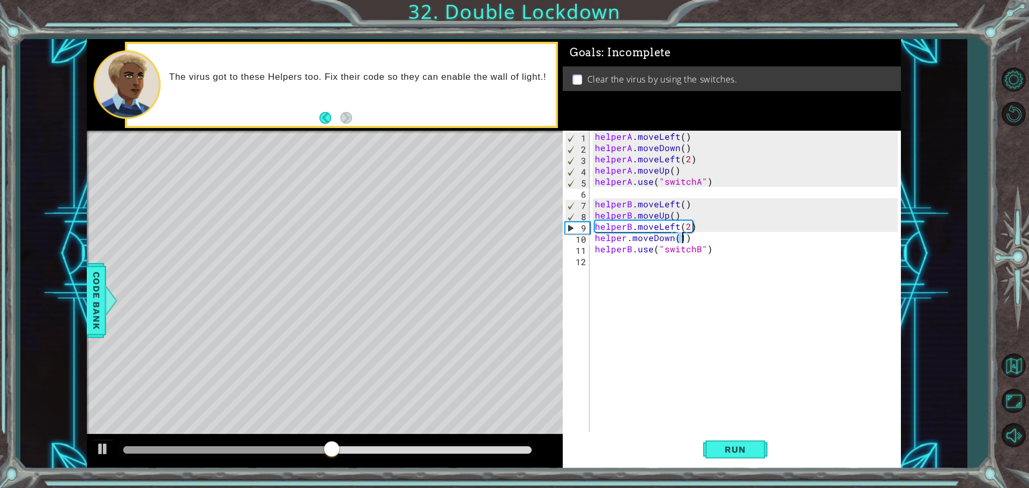
click at [623, 238] on div "helperA . moveLeft ( ) helperA . moveDown ( ) helperA . moveLeft ( 2 ) helperA …" at bounding box center [748, 294] width 310 height 326
type textarea "helperB.moveDown(1)"
click at [650, 339] on div "helperA . moveLeft ( ) helperA . moveDown ( ) helperA . moveLeft ( 2 ) helperA …" at bounding box center [748, 294] width 310 height 326
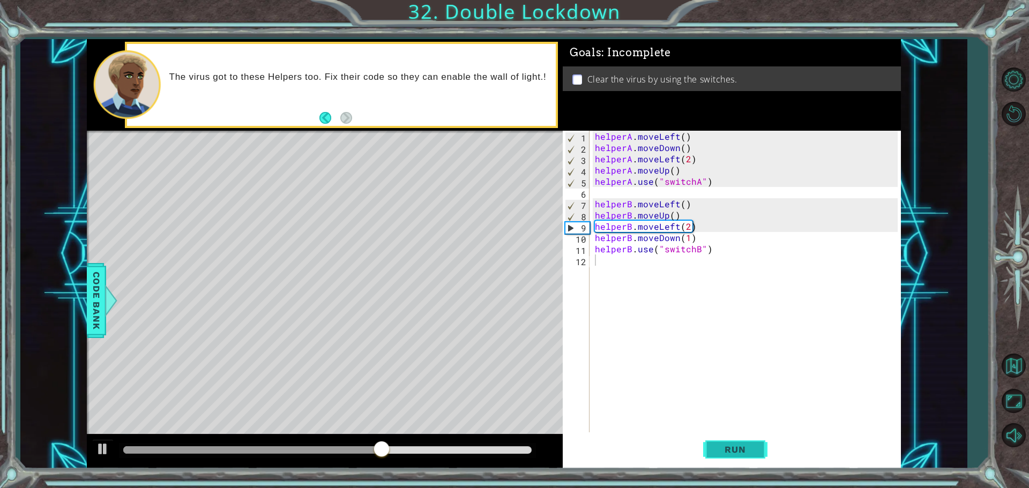
click at [751, 446] on button "Run" at bounding box center [735, 450] width 64 height 34
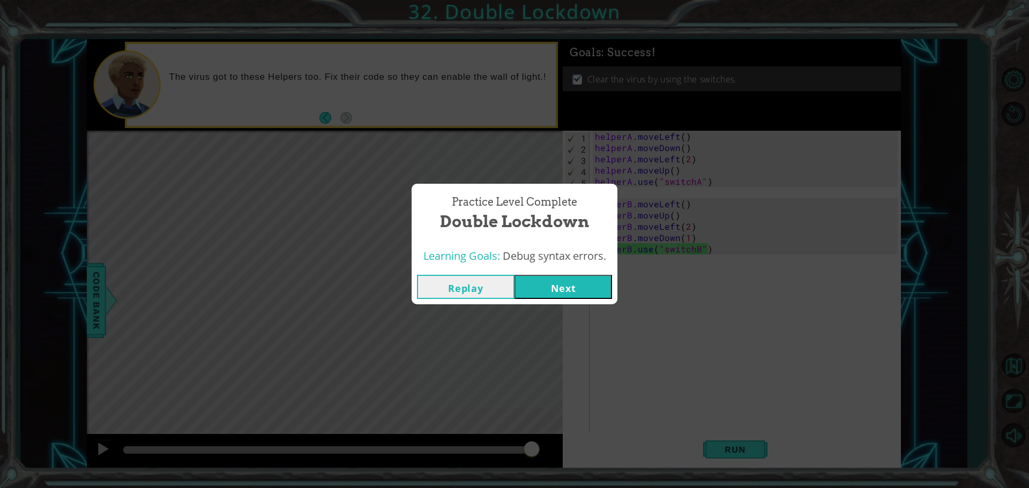
click at [579, 290] on button "Next" at bounding box center [564, 287] width 98 height 24
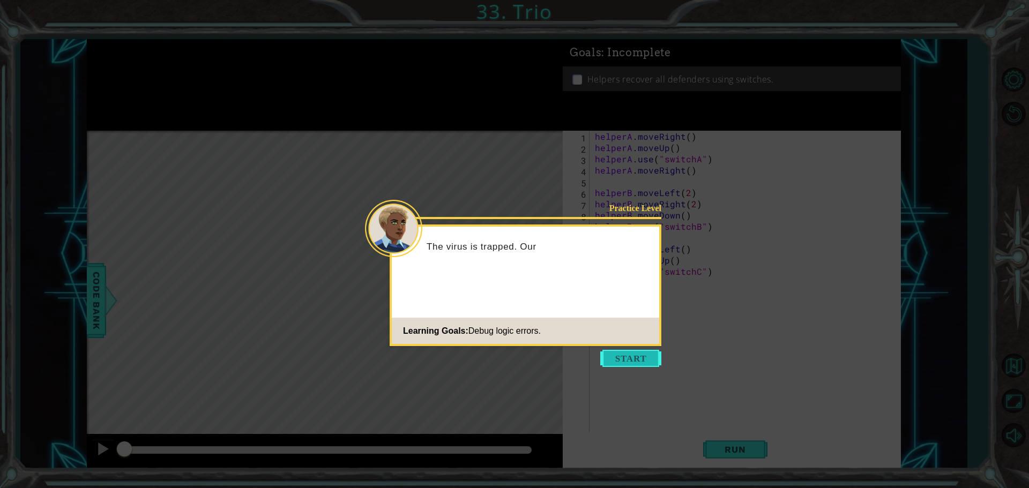
click at [637, 354] on button "Start" at bounding box center [630, 358] width 61 height 17
